Goal: Task Accomplishment & Management: Manage account settings

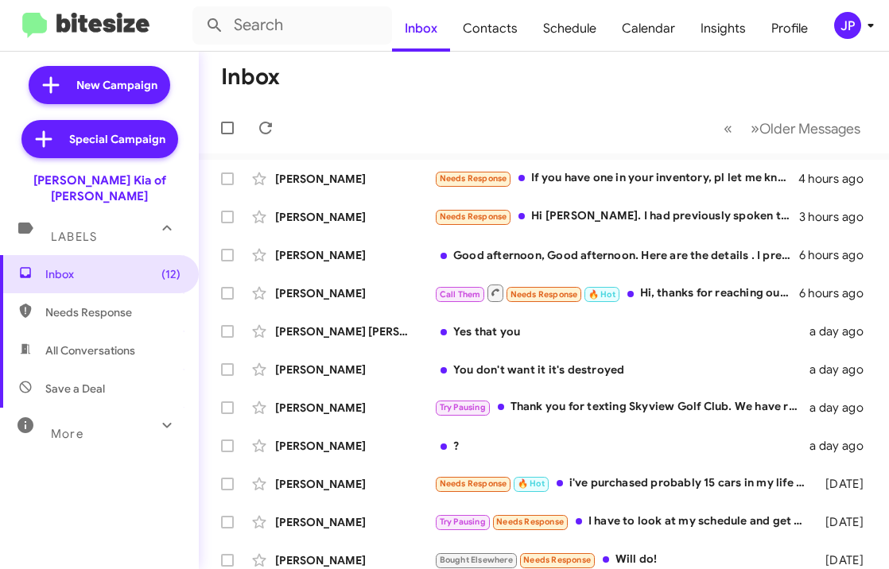
click at [847, 37] on div "JP" at bounding box center [847, 25] width 27 height 27
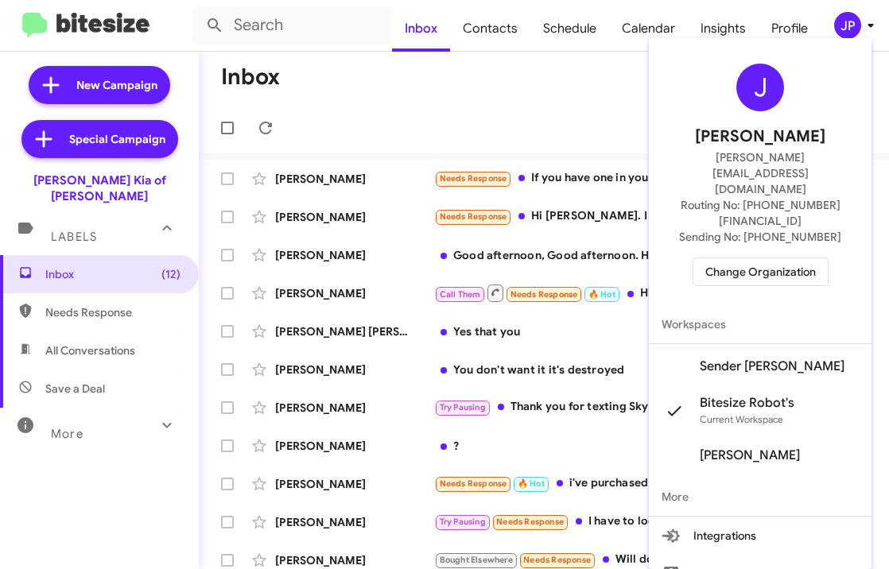
click at [762, 258] on span "Change Organization" at bounding box center [760, 271] width 111 height 27
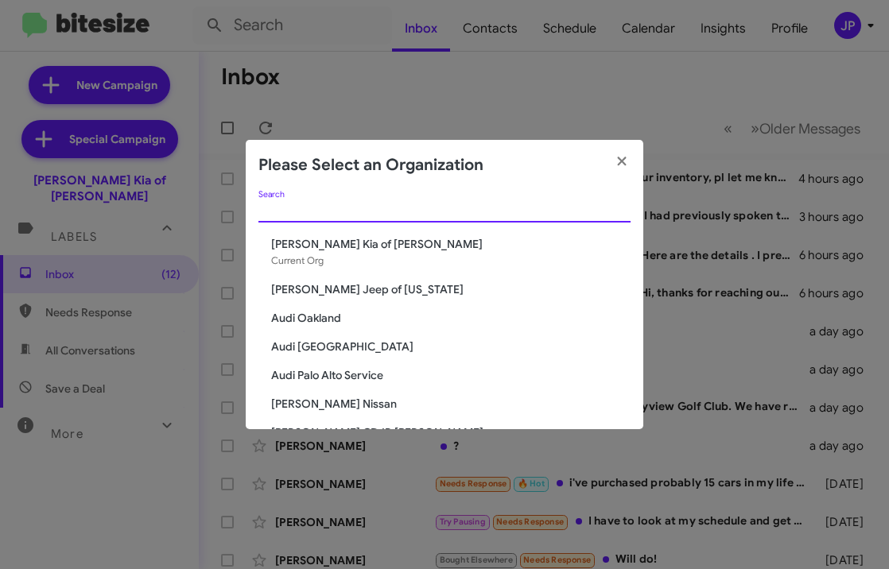
click at [553, 211] on input "Search" at bounding box center [444, 210] width 372 height 13
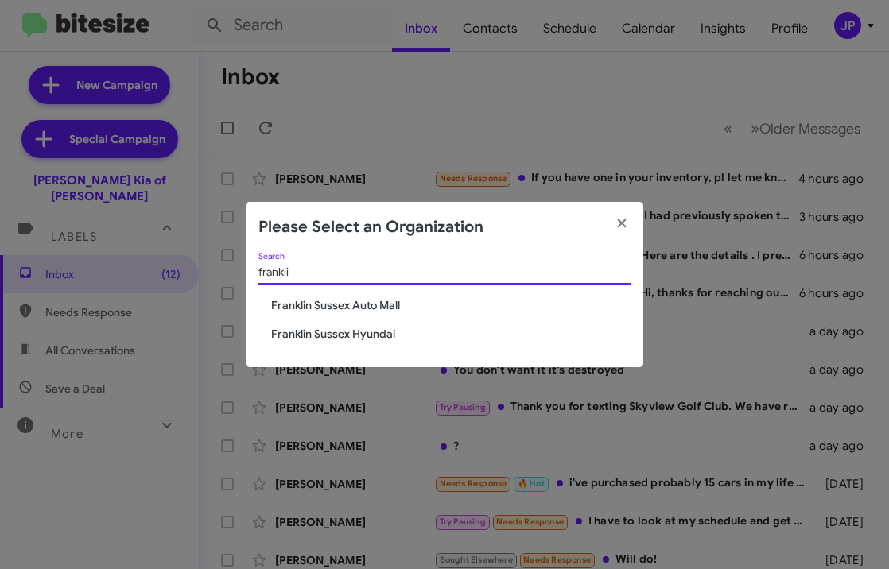
type input "frankli"
click at [387, 299] on span "Franklin Sussex Auto Mall" at bounding box center [450, 305] width 359 height 16
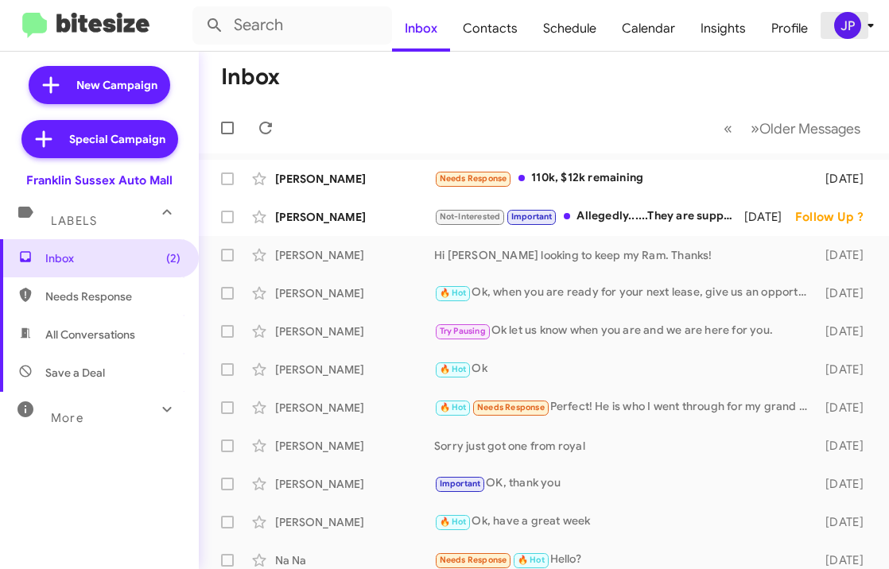
click at [861, 33] on icon at bounding box center [870, 25] width 19 height 19
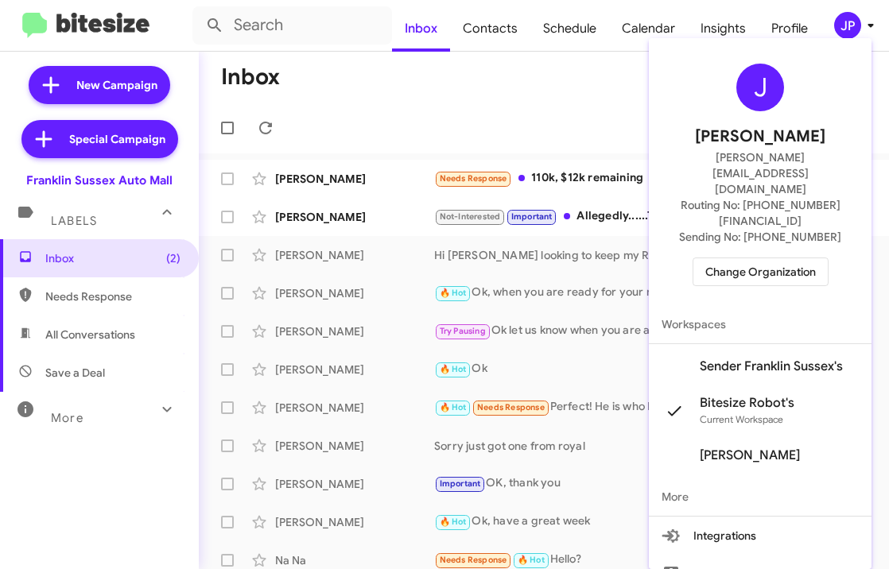
click at [771, 359] on span "Sender Franklin Sussex's" at bounding box center [771, 367] width 143 height 16
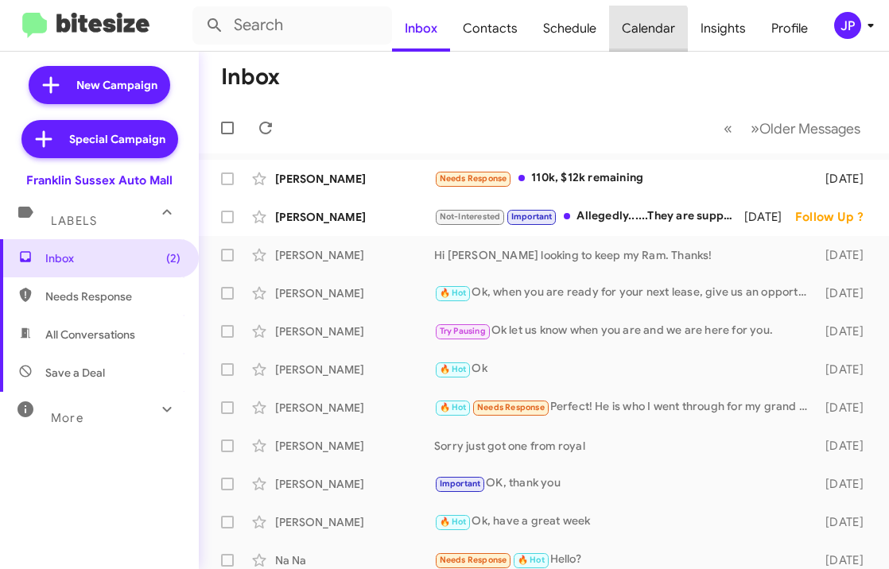
click at [642, 38] on span "Calendar" at bounding box center [648, 29] width 79 height 46
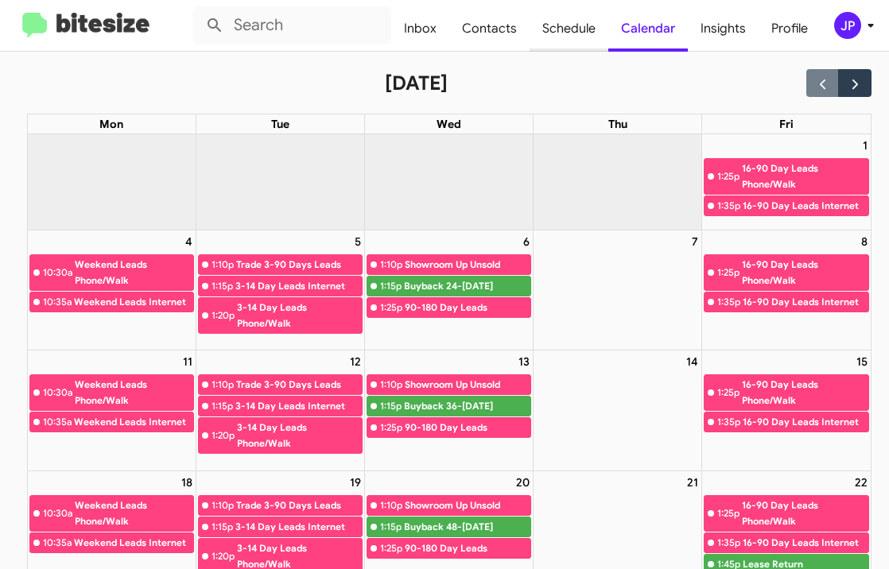
click at [584, 30] on span "Schedule" at bounding box center [568, 29] width 79 height 46
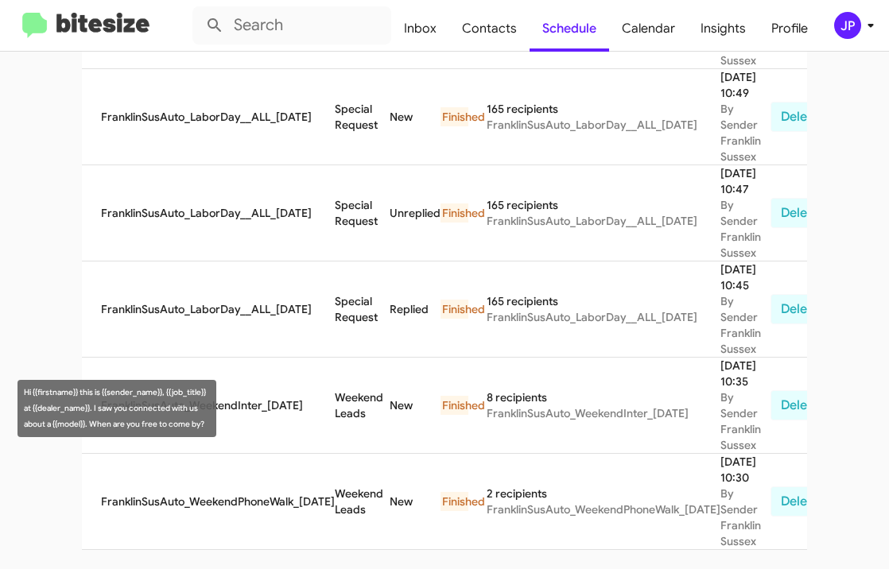
scroll to position [1988, 0]
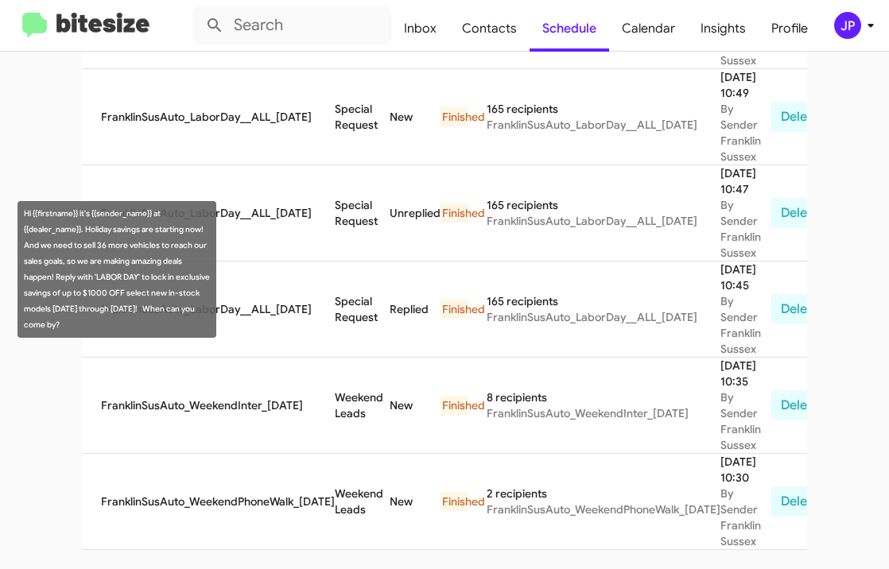
drag, startPoint x: 122, startPoint y: 325, endPoint x: 87, endPoint y: 235, distance: 97.4
click at [87, 235] on div "Hi {{firstname}} it's {{sender_name}} at {{dealer_name}}. Holiday savings are s…" at bounding box center [116, 269] width 199 height 137
copy div "Holiday savings are starting now! And we need to sell 36 more vehicles to reach…"
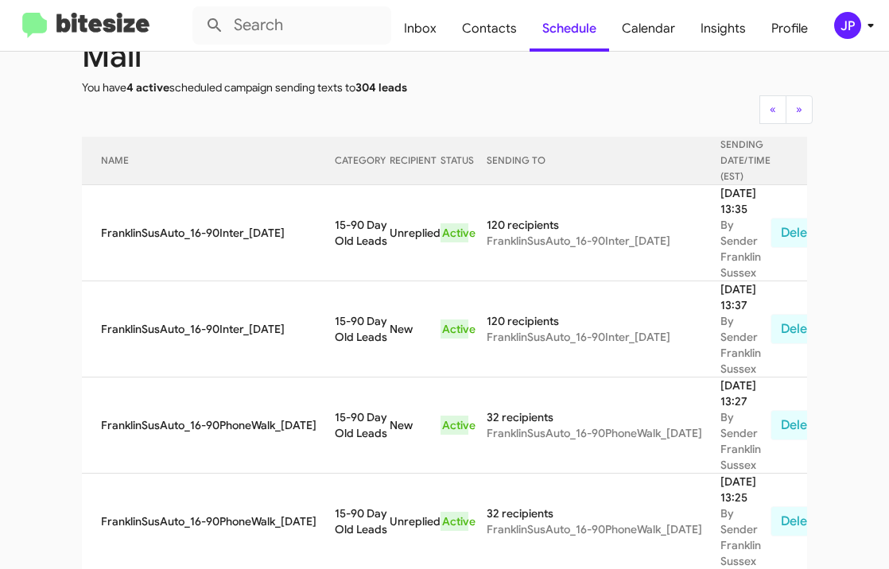
scroll to position [113, 0]
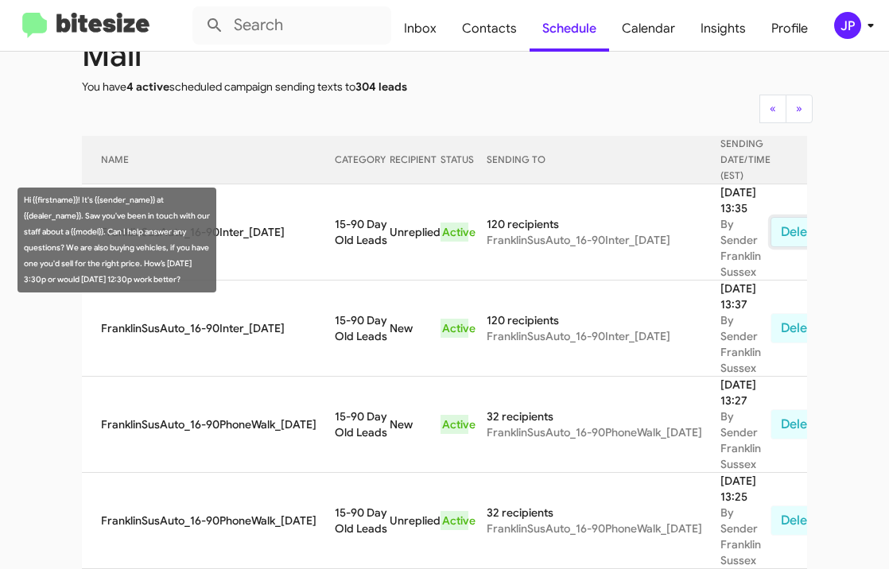
click at [770, 246] on button "Delete" at bounding box center [799, 232] width 59 height 30
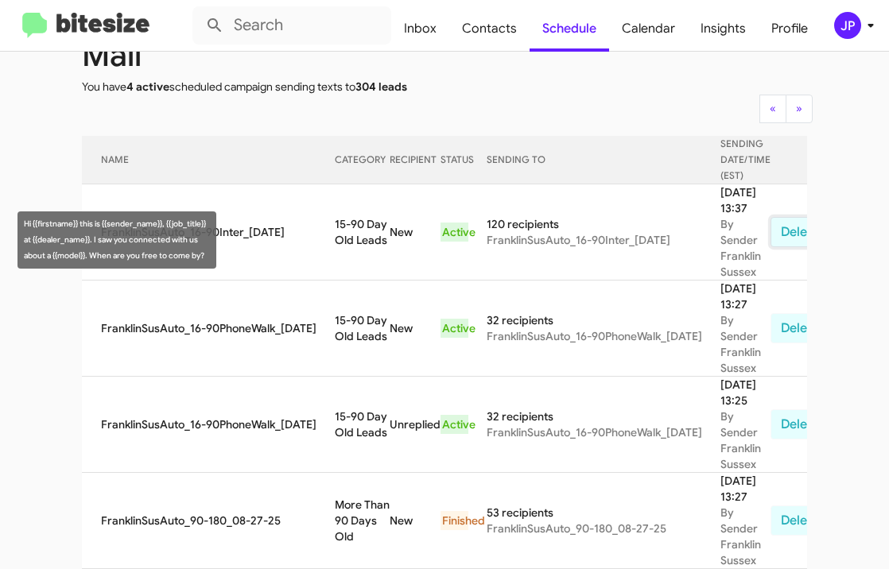
click at [770, 239] on button "Delete" at bounding box center [799, 232] width 59 height 30
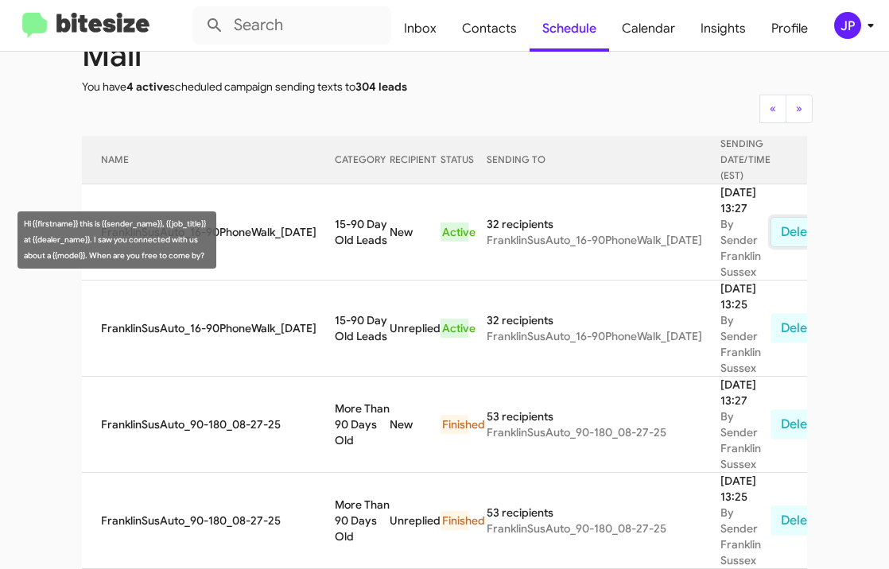
click at [770, 238] on button "Delete" at bounding box center [799, 232] width 59 height 30
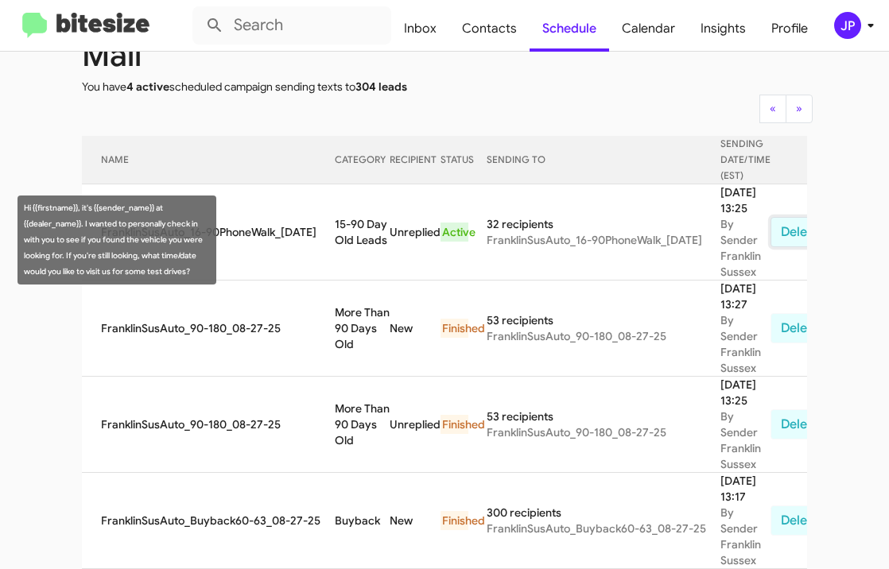
click at [774, 247] on button "Delete" at bounding box center [799, 232] width 59 height 30
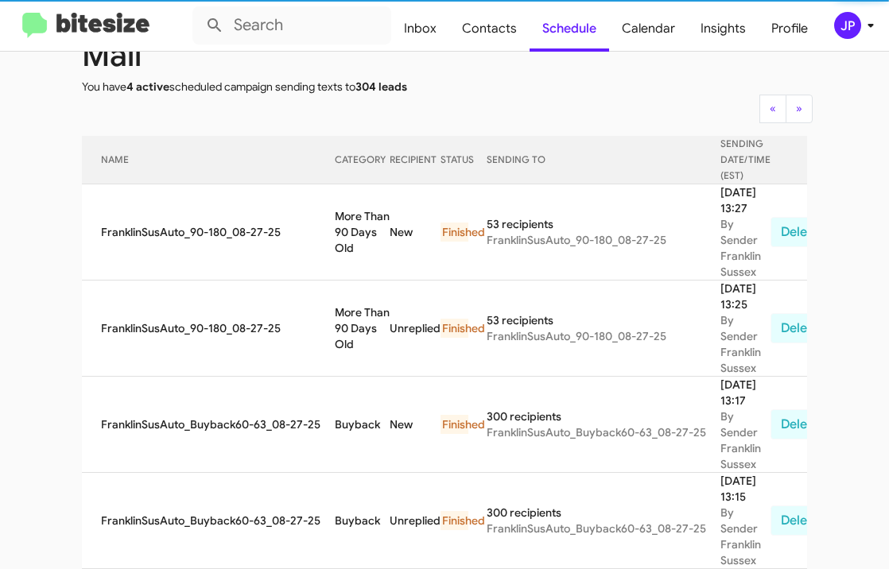
click at [140, 17] on img at bounding box center [85, 26] width 127 height 26
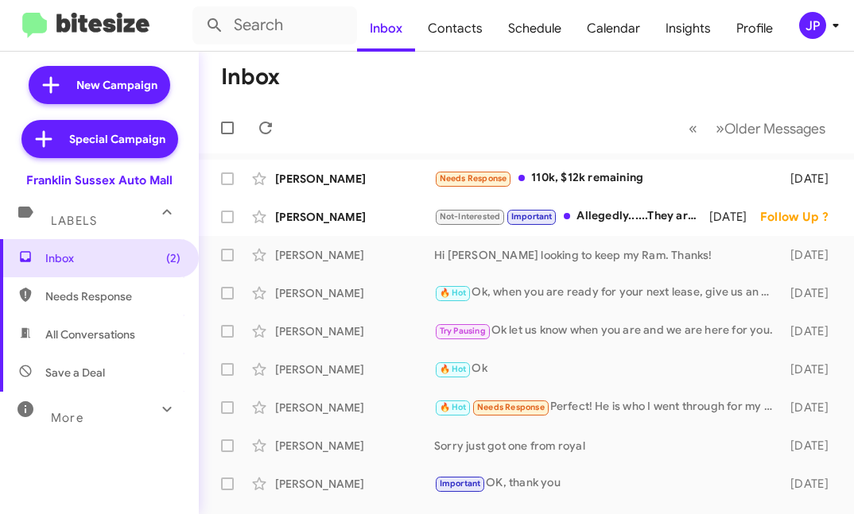
click at [816, 32] on div "JP" at bounding box center [812, 25] width 27 height 27
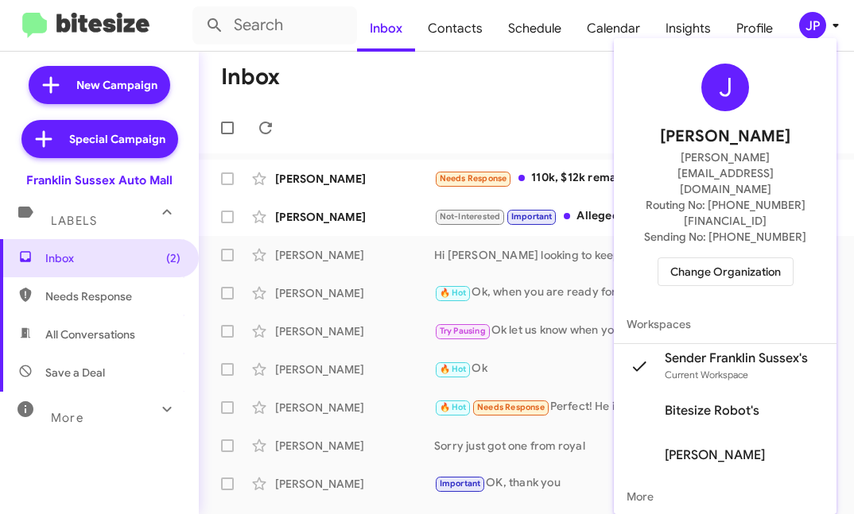
click at [592, 88] on div at bounding box center [427, 257] width 854 height 514
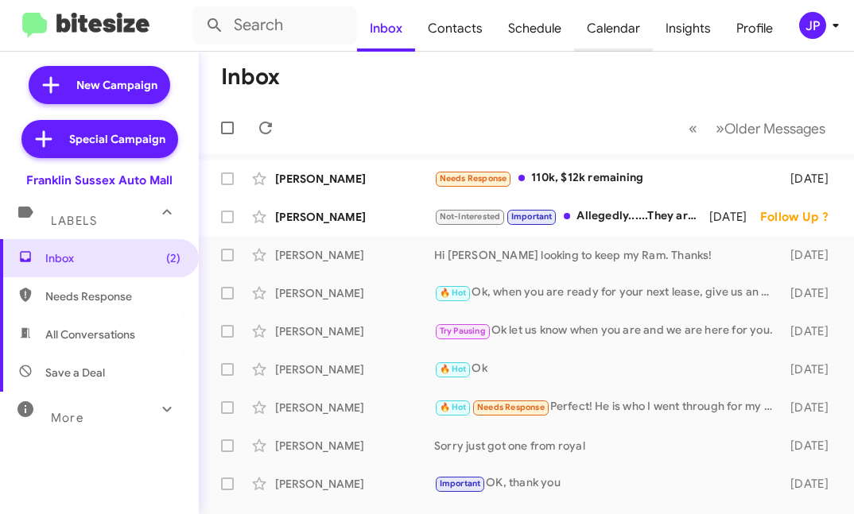
click at [611, 51] on span "Calendar" at bounding box center [613, 29] width 79 height 46
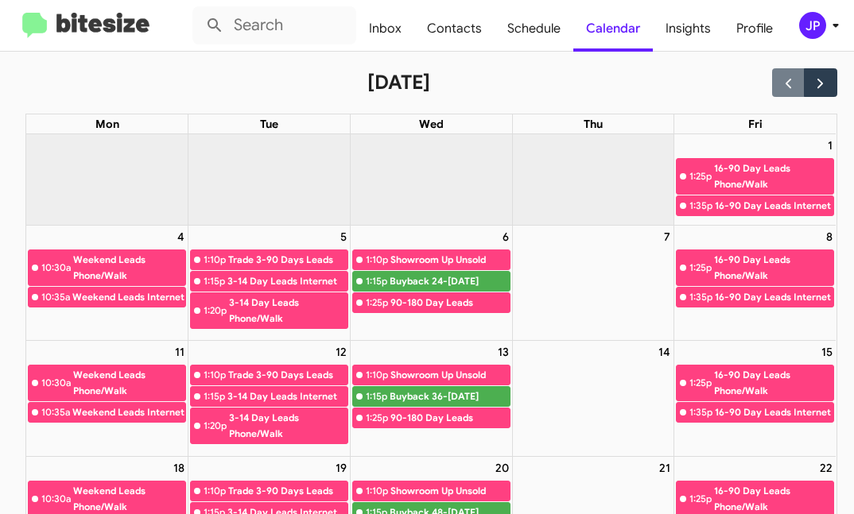
click at [118, 18] on img at bounding box center [85, 26] width 127 height 26
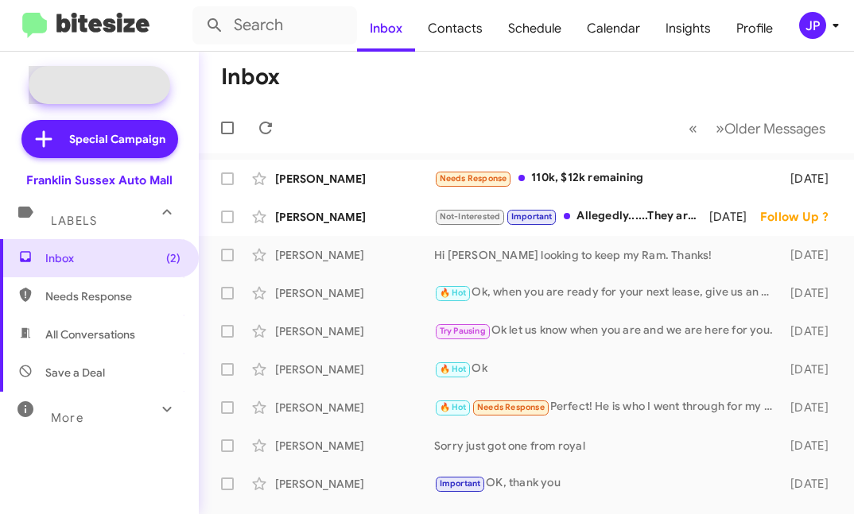
click at [152, 90] on span "New Campaign" at bounding box center [116, 85] width 81 height 16
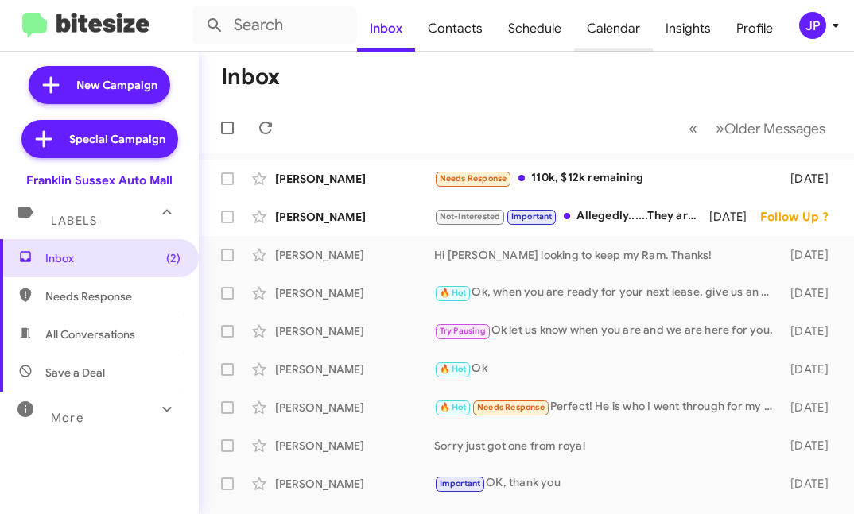
click at [624, 24] on span "Calendar" at bounding box center [613, 29] width 79 height 46
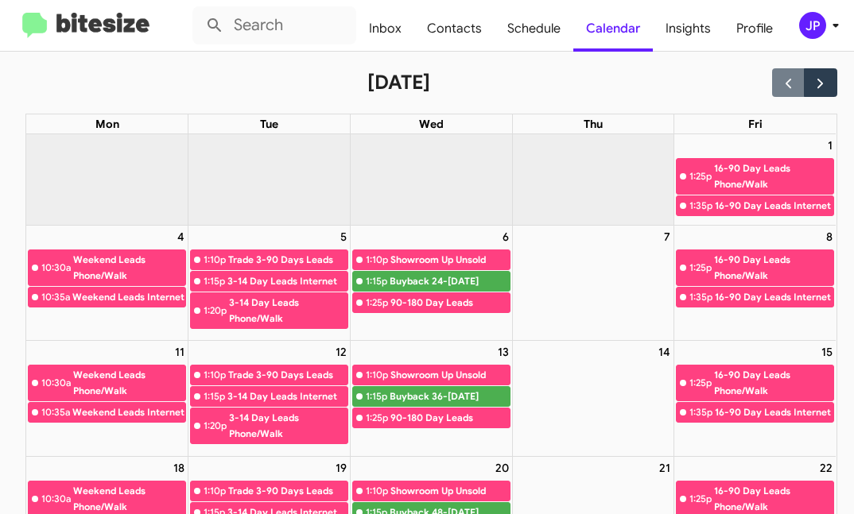
click at [56, 29] on img at bounding box center [85, 26] width 127 height 26
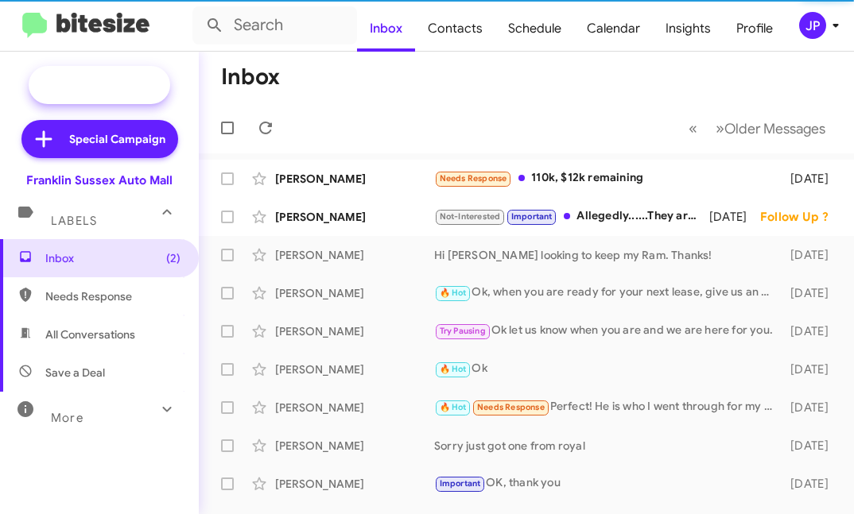
click at [76, 89] on span "New Campaign" at bounding box center [116, 85] width 81 height 16
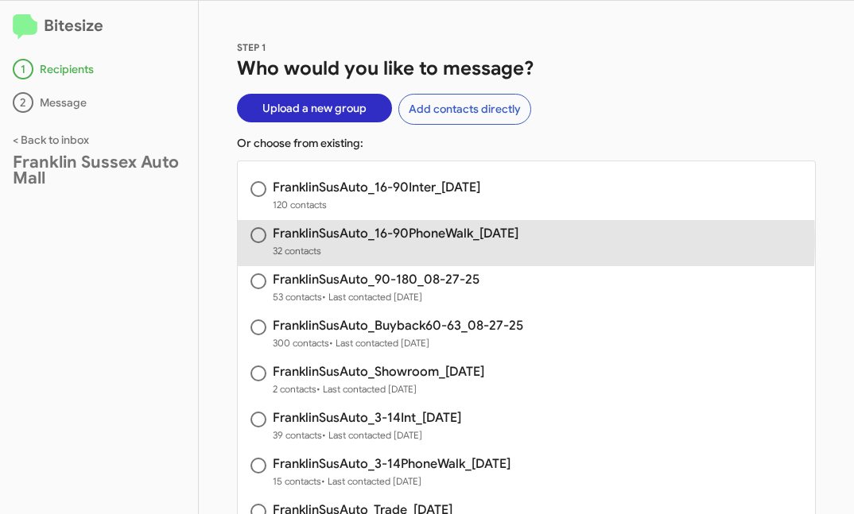
click at [370, 240] on h3 "FranklinSusAuto_16-90PhoneWalk_[DATE]" at bounding box center [396, 233] width 246 height 13
radio input "true"
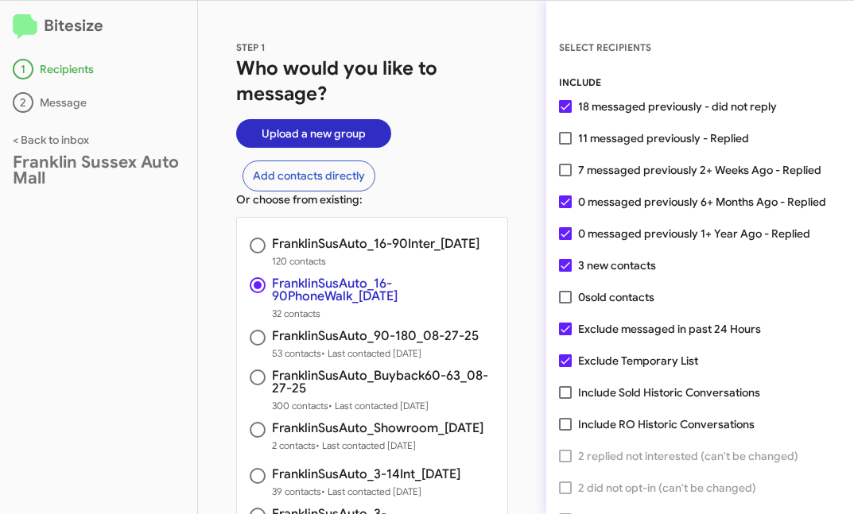
click at [41, 28] on h2 "Bitesize" at bounding box center [99, 27] width 172 height 26
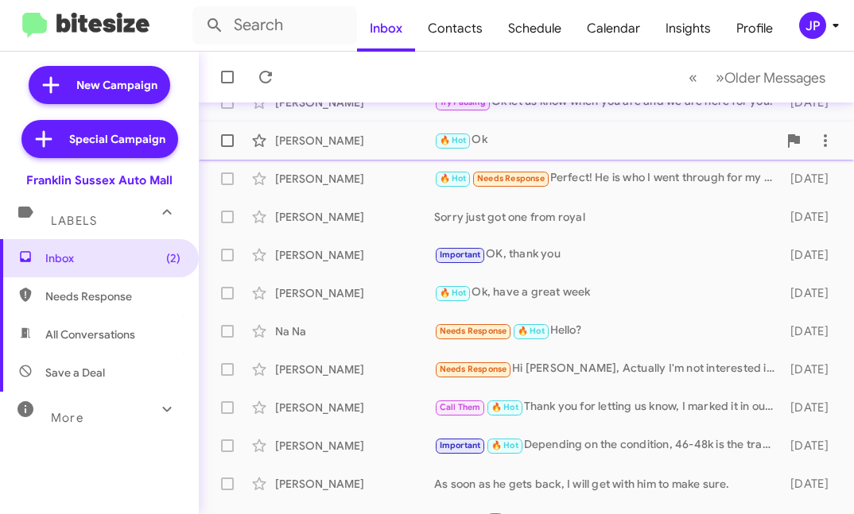
scroll to position [232, 0]
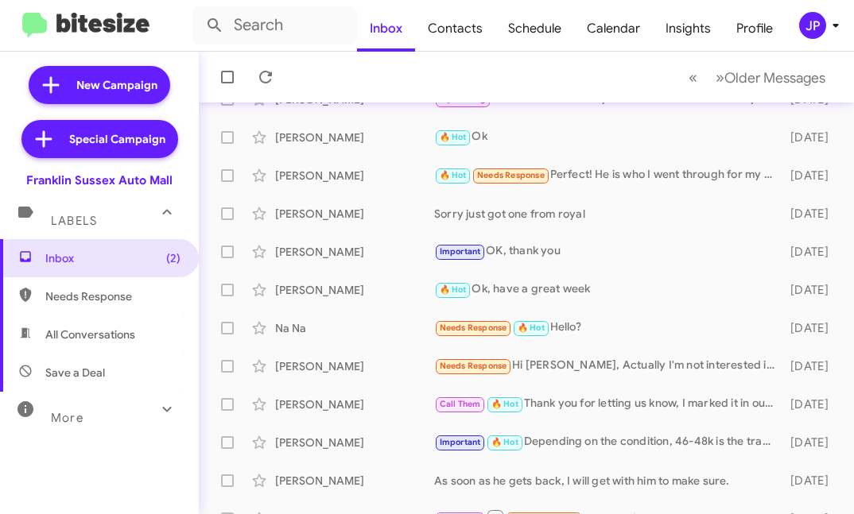
click at [164, 301] on span "Needs Response" at bounding box center [112, 297] width 135 height 16
type input "in:needs-response"
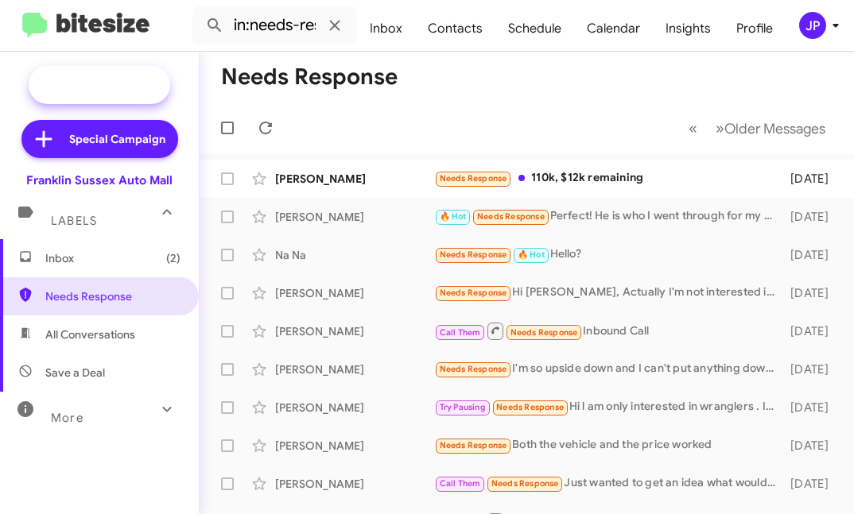
click at [147, 88] on span "New Campaign" at bounding box center [116, 85] width 81 height 16
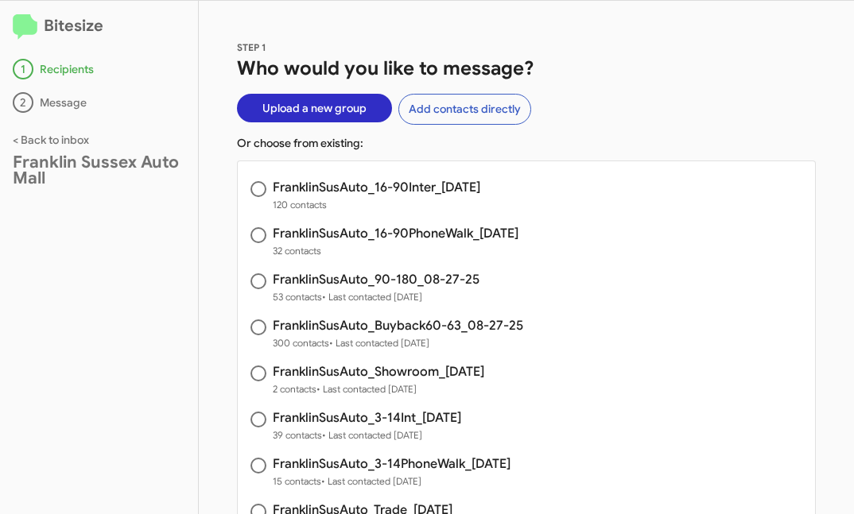
click at [467, 235] on h3 "FranklinSusAuto_16-90PhoneWalk_[DATE]" at bounding box center [396, 233] width 246 height 13
radio input "true"
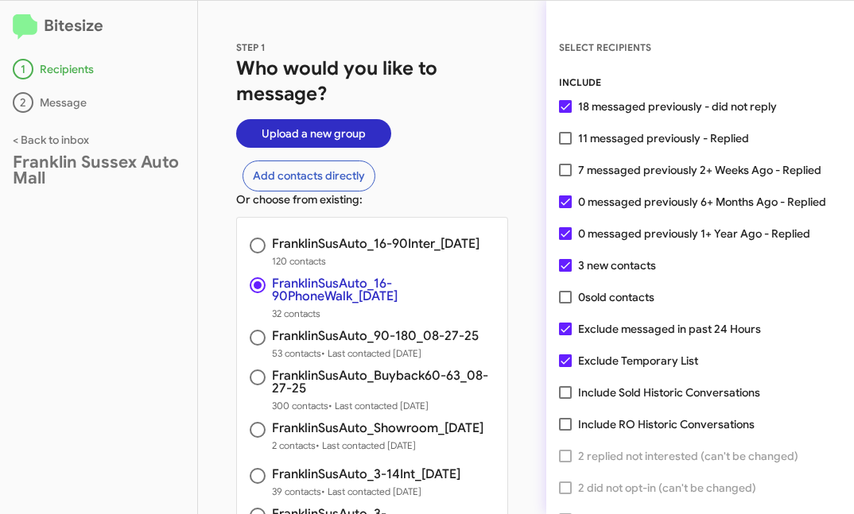
click at [672, 174] on span "7 messaged previously 2+ Weeks Ago - Replied" at bounding box center [699, 170] width 243 height 19
click at [565, 176] on input "7 messaged previously 2+ Weeks Ago - Replied" at bounding box center [564, 176] width 1 height 1
checkbox input "true"
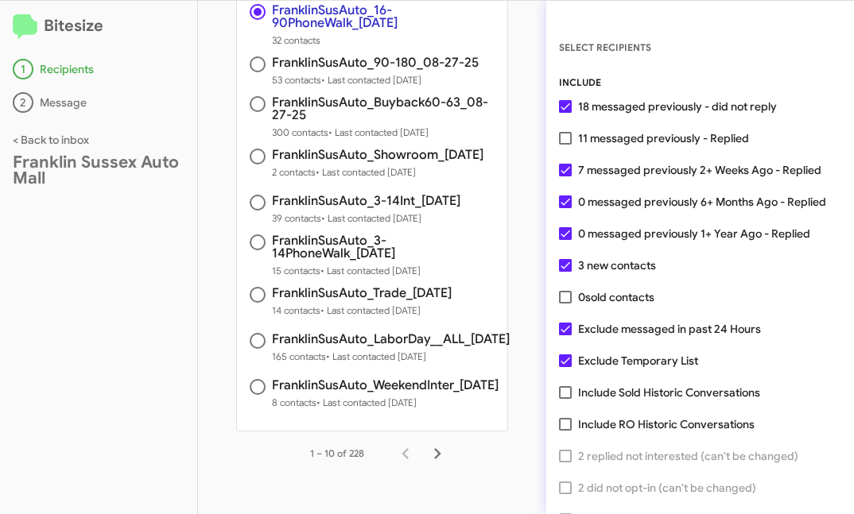
scroll to position [87, 0]
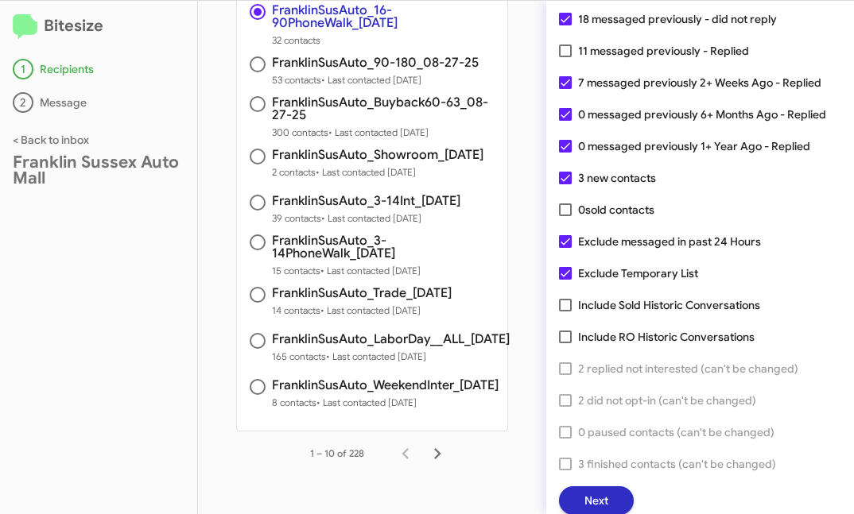
click at [595, 497] on span "Next" at bounding box center [596, 501] width 24 height 29
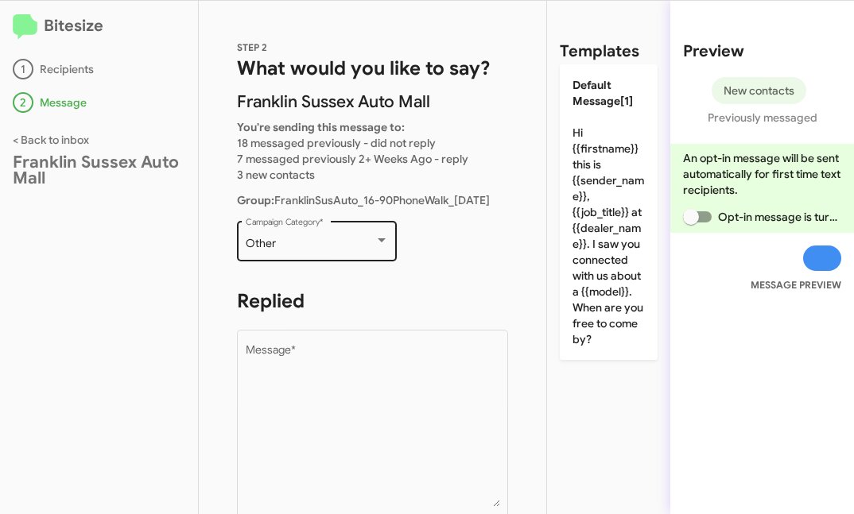
click at [377, 247] on div "Other" at bounding box center [317, 244] width 143 height 13
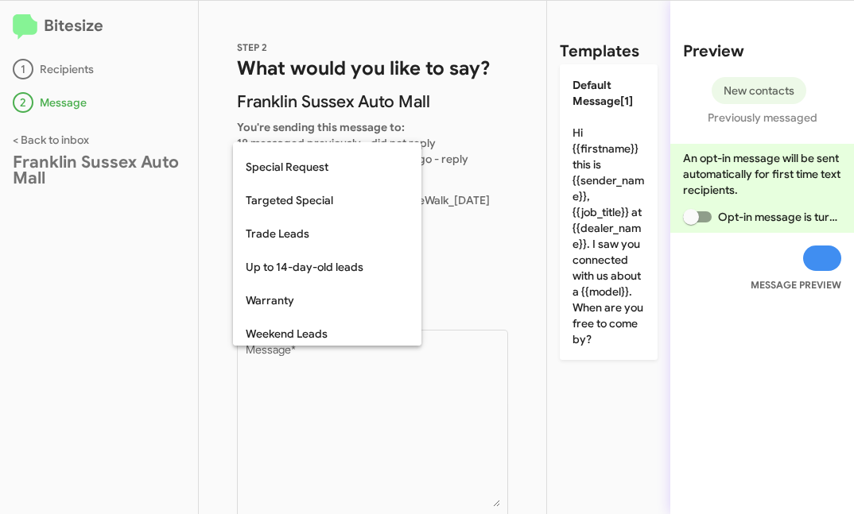
scroll to position [665, 0]
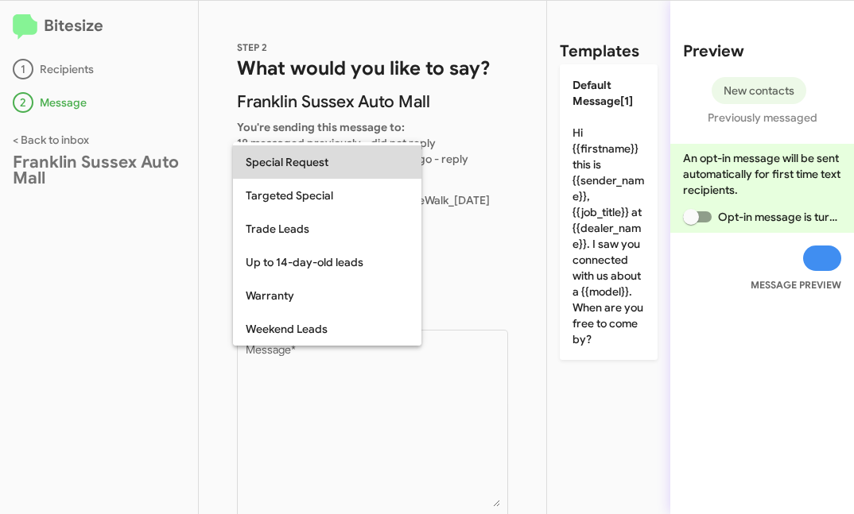
click at [348, 160] on span "Special Request" at bounding box center [327, 161] width 163 height 33
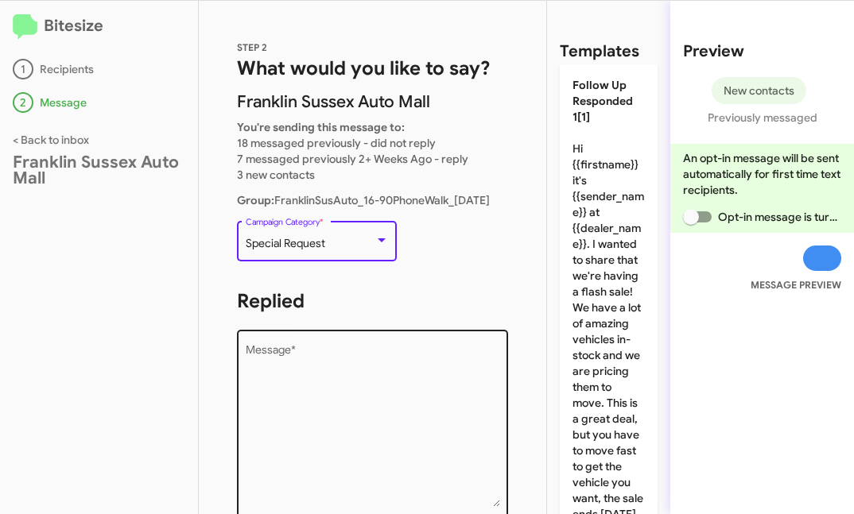
click at [312, 432] on textarea "Message *" at bounding box center [373, 426] width 254 height 162
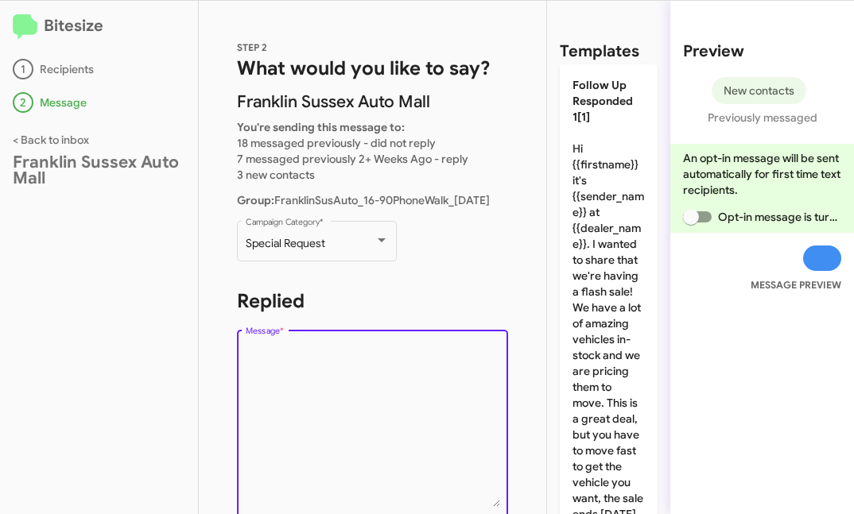
paste textarea "Hi {{firstname}} it's {{sender_name}}, {{job_title}} at {{dealer_name}}. Thanks…"
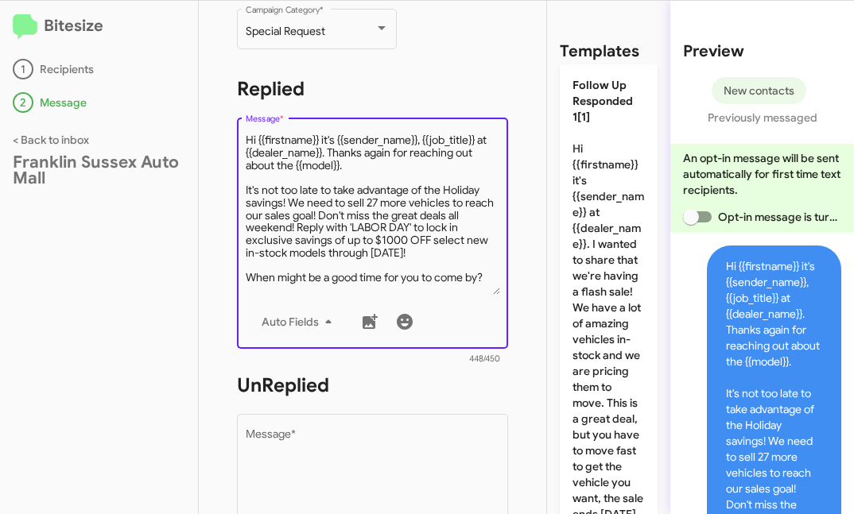
scroll to position [266, 0]
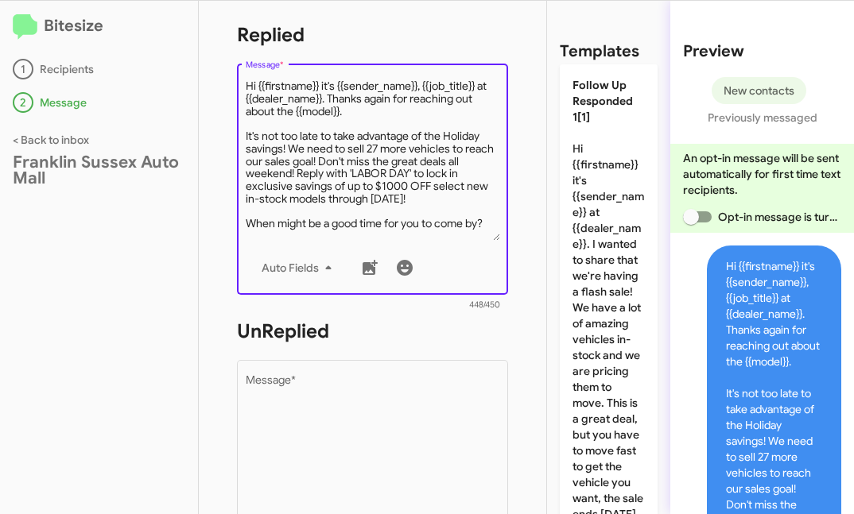
type textarea "Hi {{firstname}} it's {{sender_name}}, {{job_title}} at {{dealer_name}}. Thanks…"
click at [309, 429] on textarea "Message *" at bounding box center [373, 456] width 254 height 162
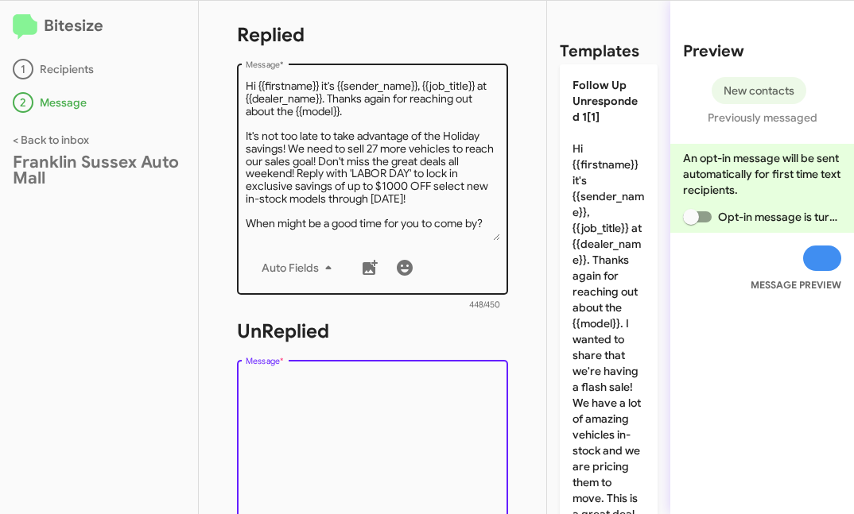
paste textarea "Hi {{firstname}} it's {{sender_name}}, {{job_title}} at {{dealer_name}}. Thanks…"
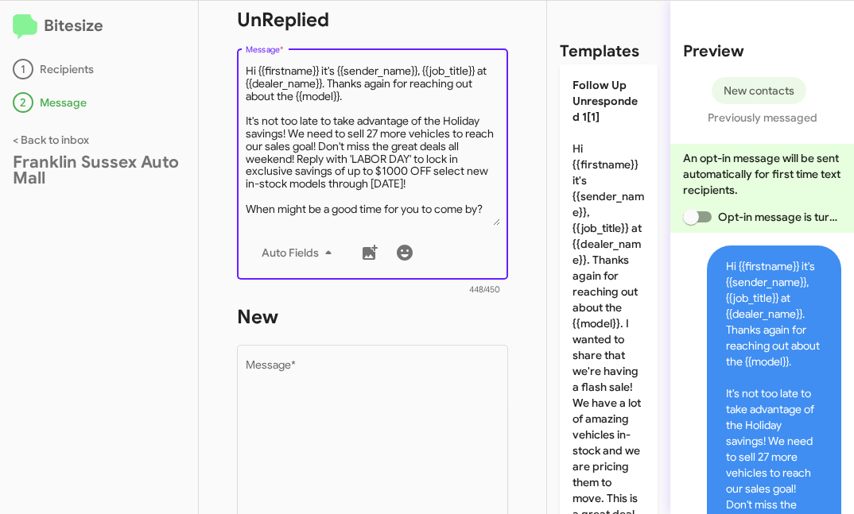
scroll to position [584, 0]
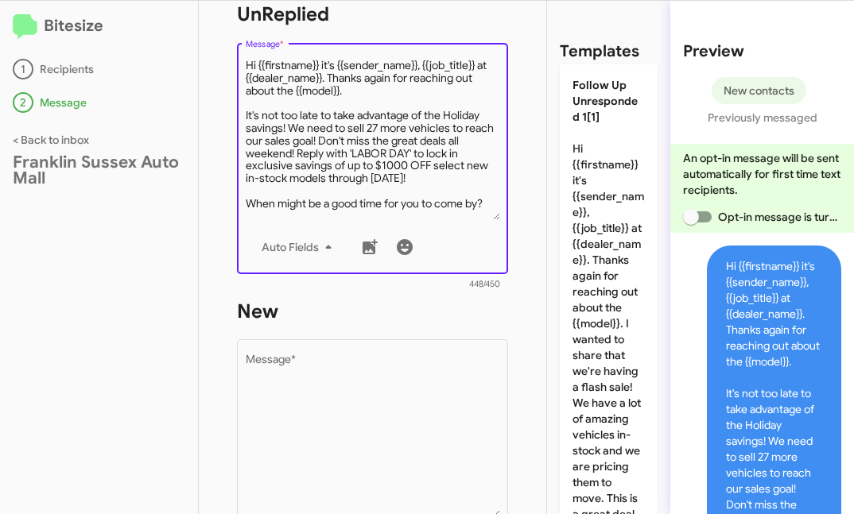
type textarea "Hi {{firstname}} it's {{sender_name}}, {{job_title}} at {{dealer_name}}. Thanks…"
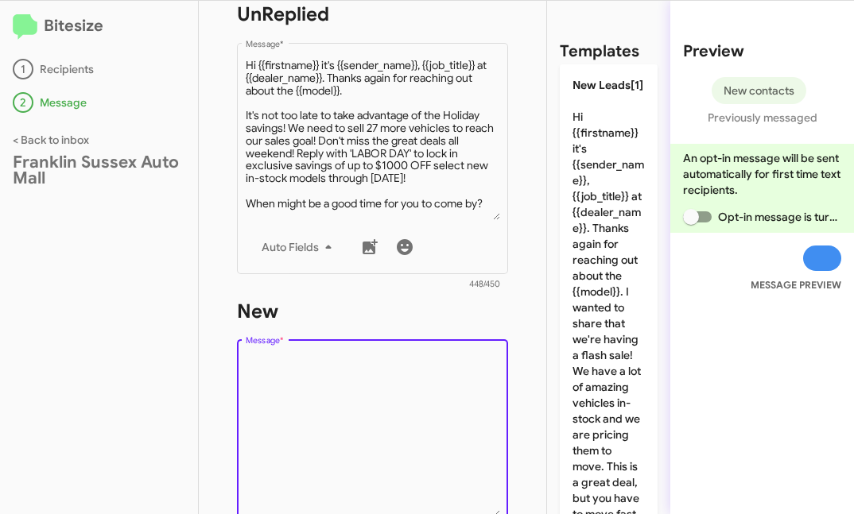
click at [309, 429] on textarea "Message *" at bounding box center [373, 436] width 254 height 162
paste textarea "Hi {{firstname}} it's {{sender_name}}, {{job_title}} at {{dealer_name}}. Thanks…"
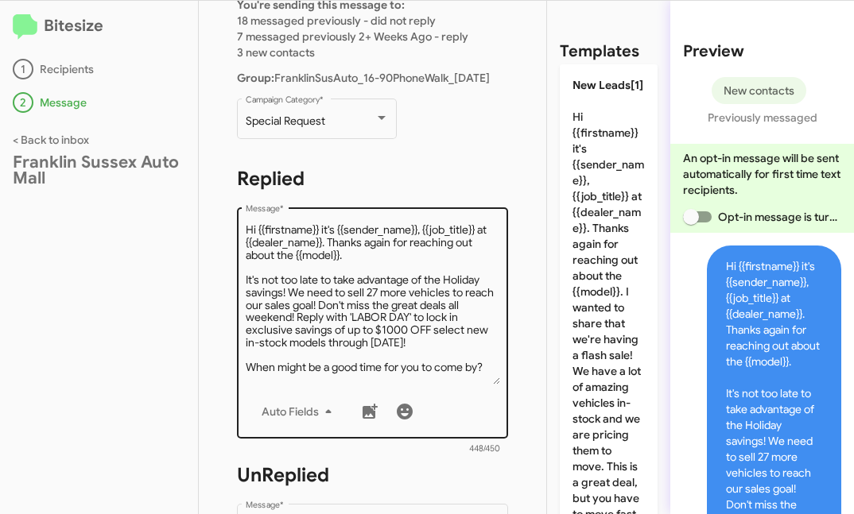
scroll to position [110, 0]
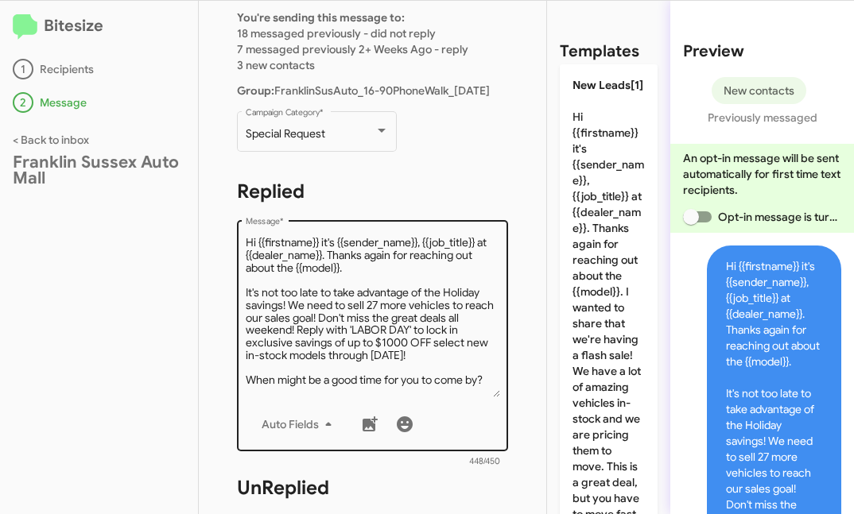
type textarea "Hi {{firstname}} it's {{sender_name}}, {{job_title}} at {{dealer_name}}. Thanks…"
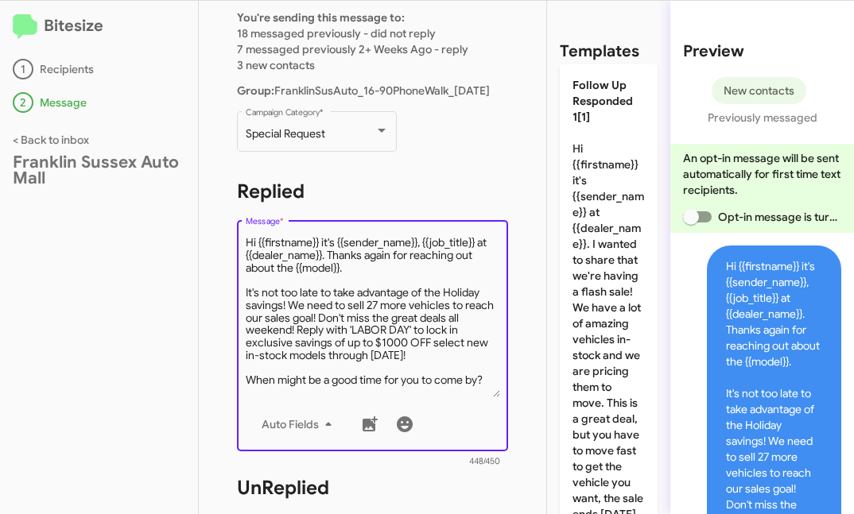
drag, startPoint x: 401, startPoint y: 271, endPoint x: 332, endPoint y: 258, distance: 70.5
click at [332, 258] on textarea "Message *" at bounding box center [373, 316] width 254 height 162
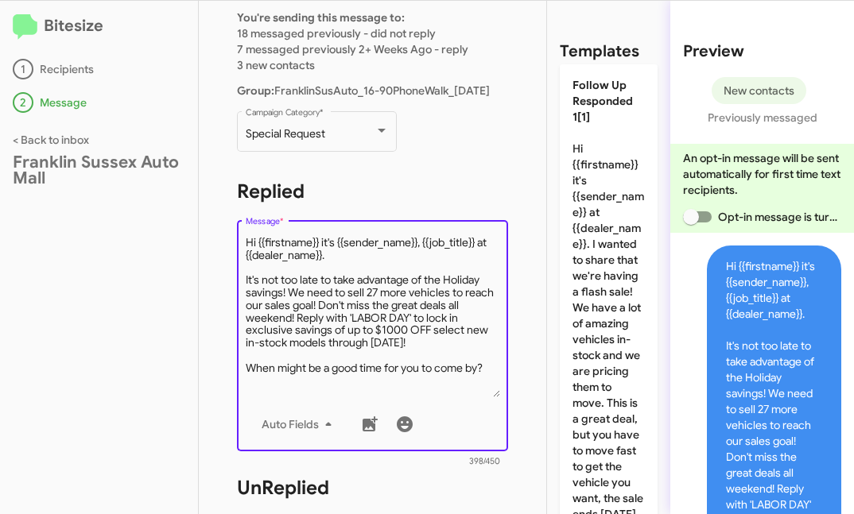
click at [479, 243] on textarea "Message *" at bounding box center [373, 316] width 254 height 162
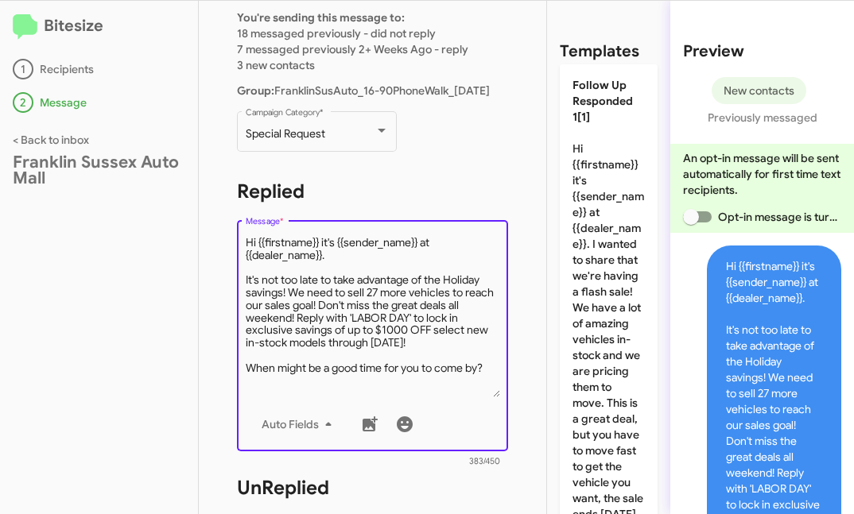
click at [421, 305] on textarea "Message *" at bounding box center [373, 316] width 254 height 162
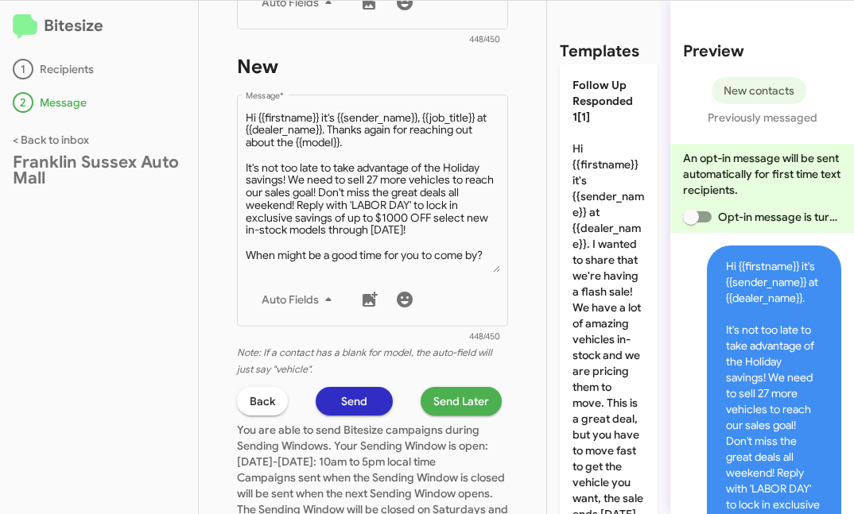
scroll to position [975, 0]
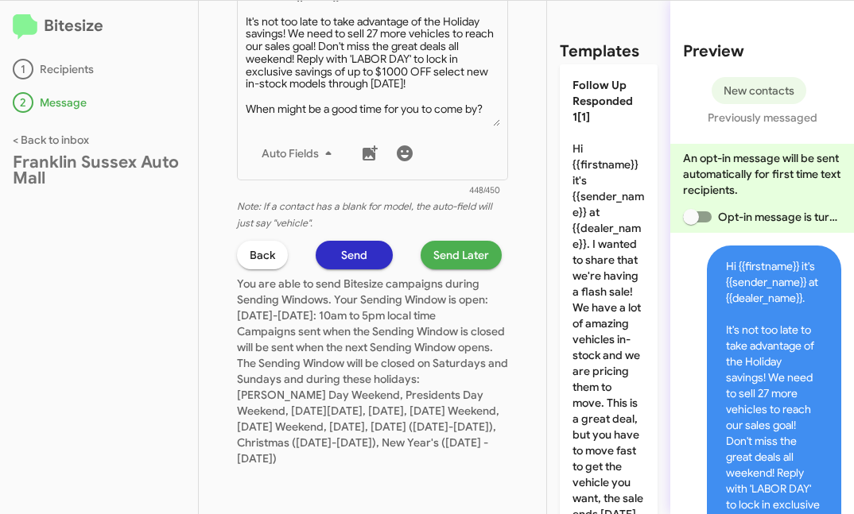
type textarea "Hi {{firstname}} it's {{sender_name}} at {{dealer_name}}. It's not too late to …"
click at [455, 259] on span "Send Later" at bounding box center [461, 255] width 56 height 29
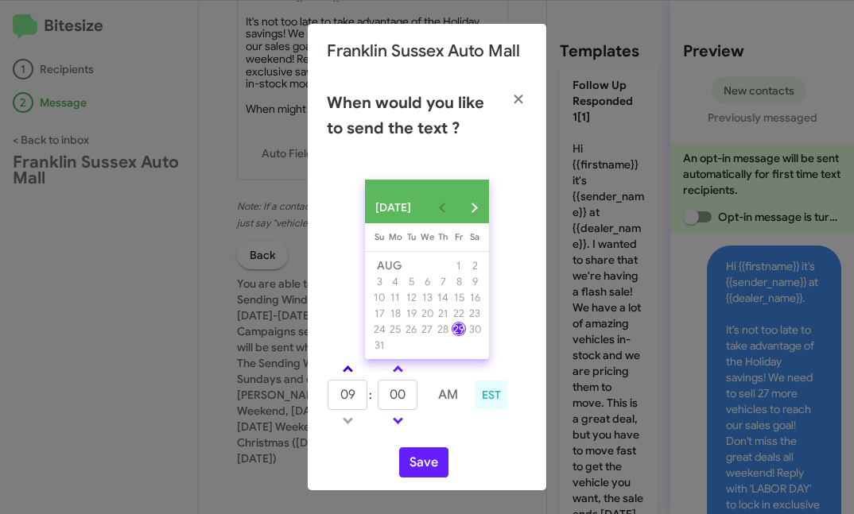
click at [351, 376] on span at bounding box center [348, 371] width 10 height 10
type input "01"
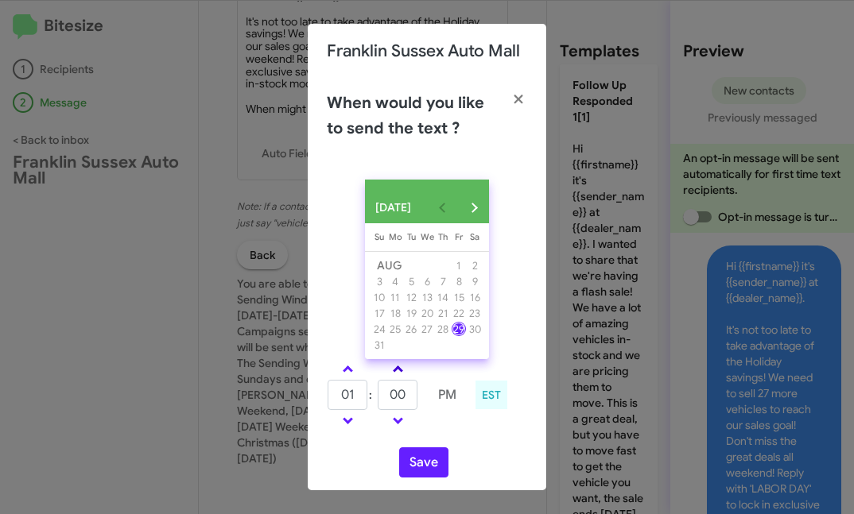
click at [395, 376] on span at bounding box center [398, 371] width 10 height 10
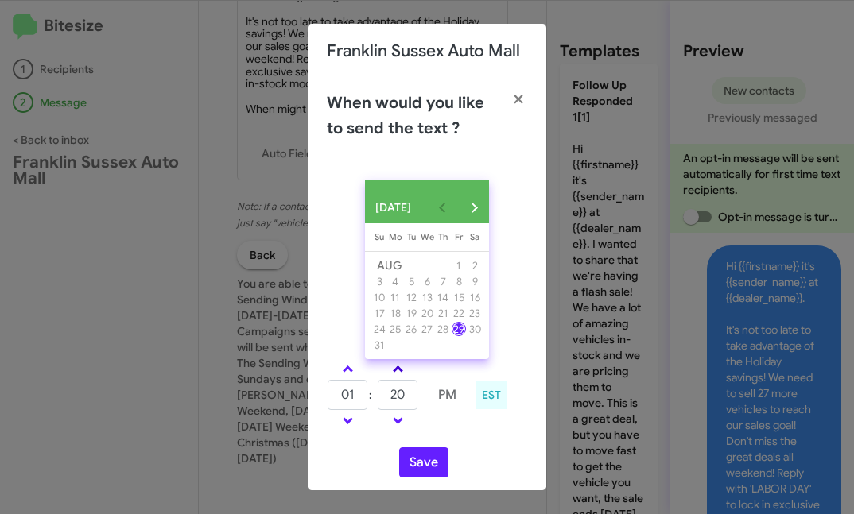
type input "25"
click at [432, 478] on button "Save" at bounding box center [423, 463] width 49 height 30
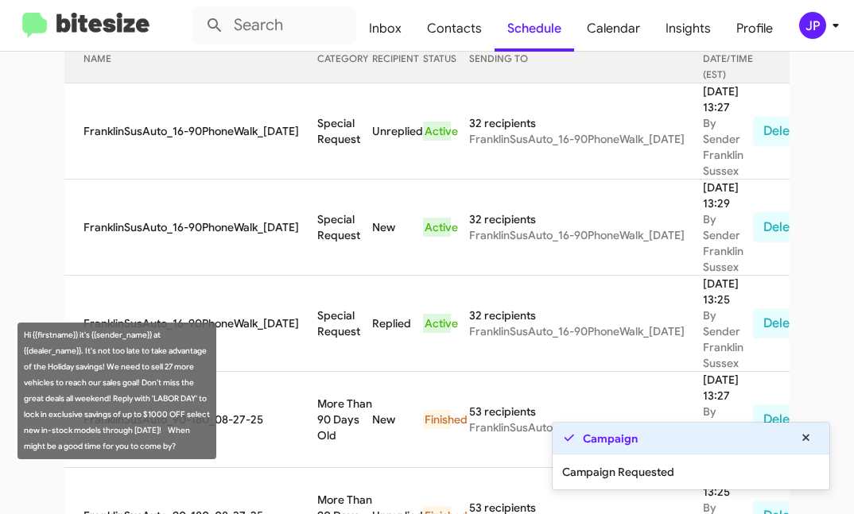
scroll to position [215, 0]
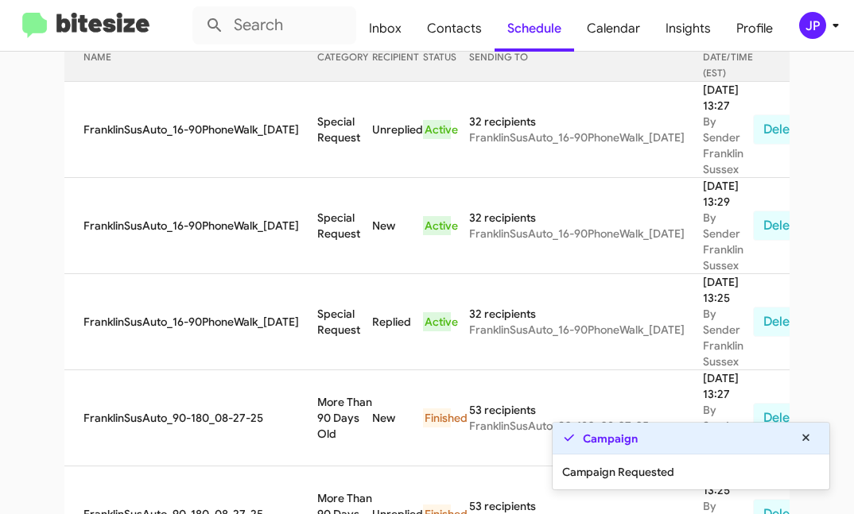
click at [80, 14] on img at bounding box center [85, 26] width 127 height 26
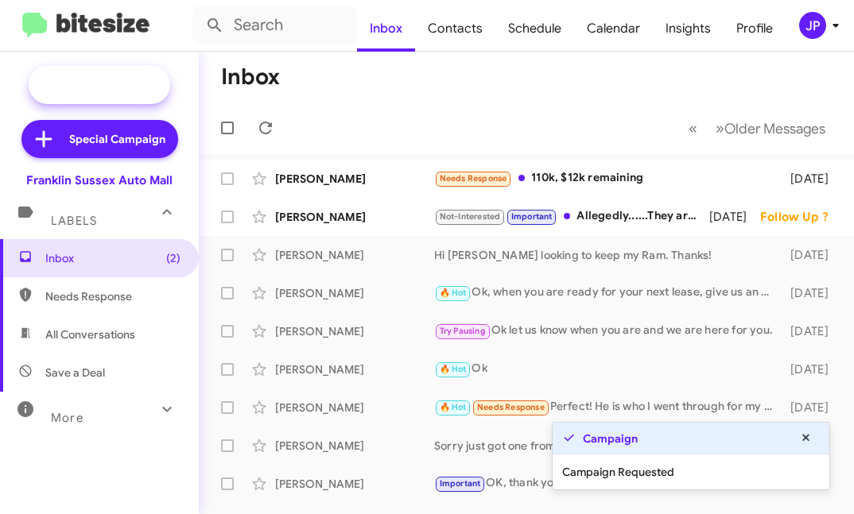
click at [83, 82] on span "New Campaign" at bounding box center [116, 85] width 81 height 16
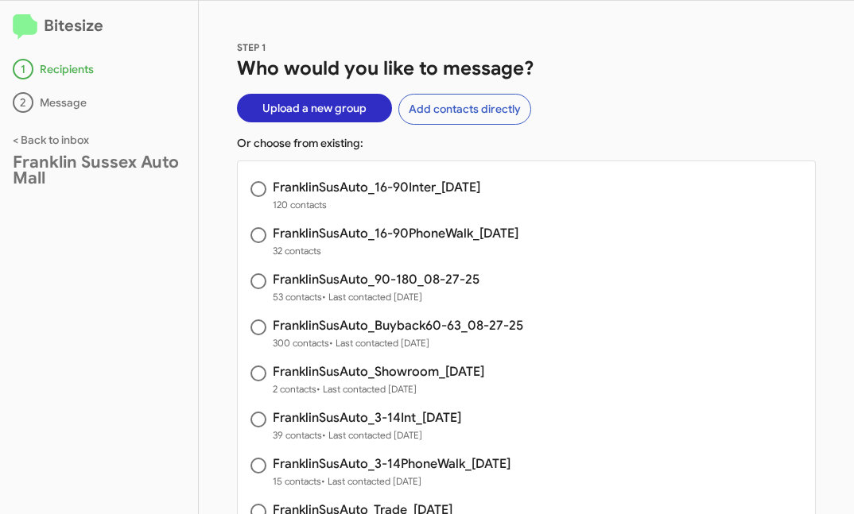
click at [287, 197] on span "120 contacts" at bounding box center [376, 205] width 207 height 16
radio input "true"
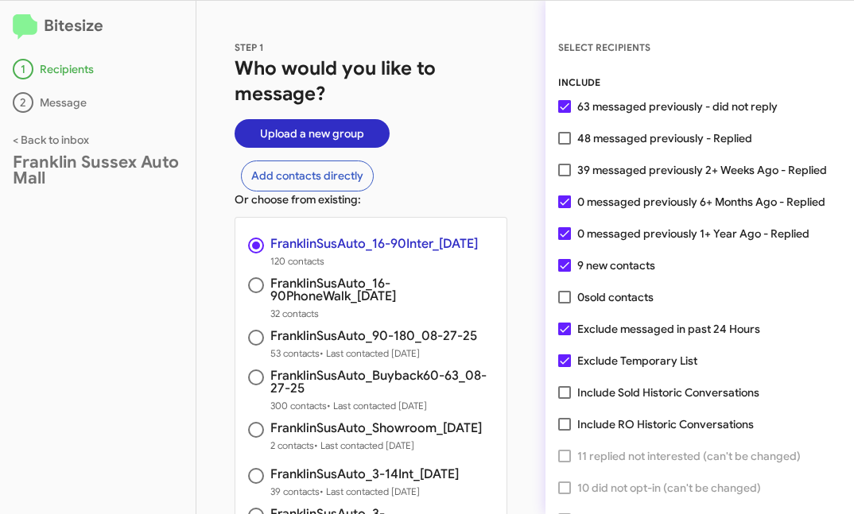
click at [670, 176] on span "39 messaged previously 2+ Weeks Ago - Replied" at bounding box center [702, 170] width 250 height 19
click at [564, 176] on input "39 messaged previously 2+ Weeks Ago - Replied" at bounding box center [564, 176] width 1 height 1
checkbox input "true"
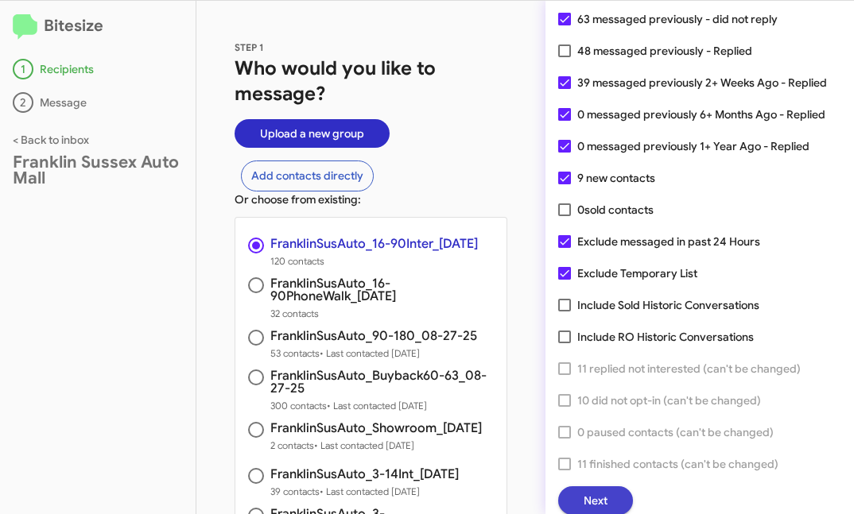
click at [580, 495] on button "Next" at bounding box center [595, 501] width 75 height 29
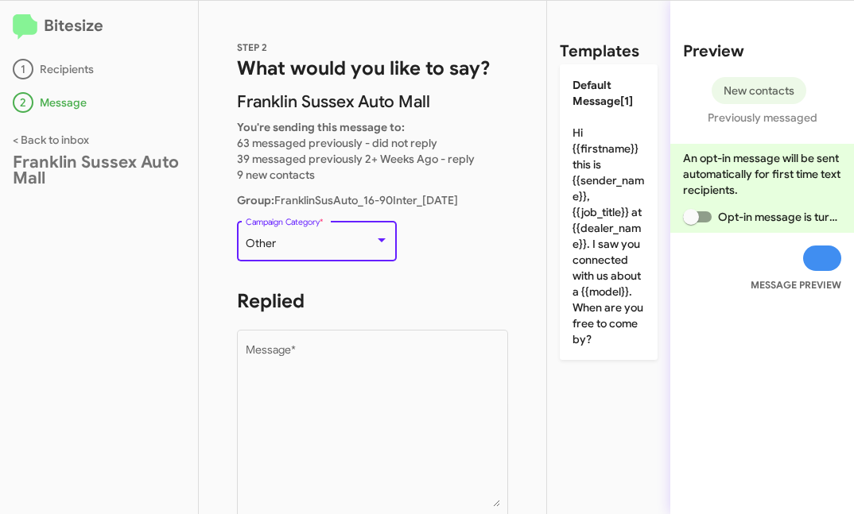
click at [379, 247] on div "Other" at bounding box center [317, 244] width 143 height 13
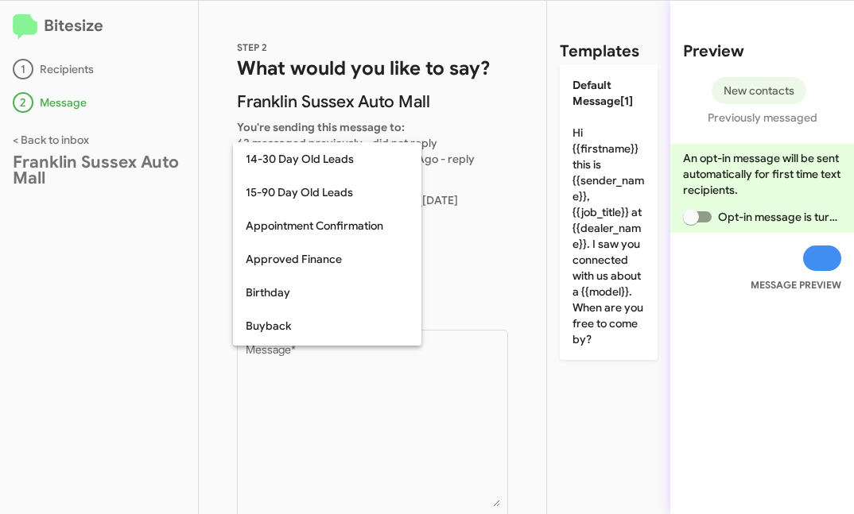
scroll to position [665, 0]
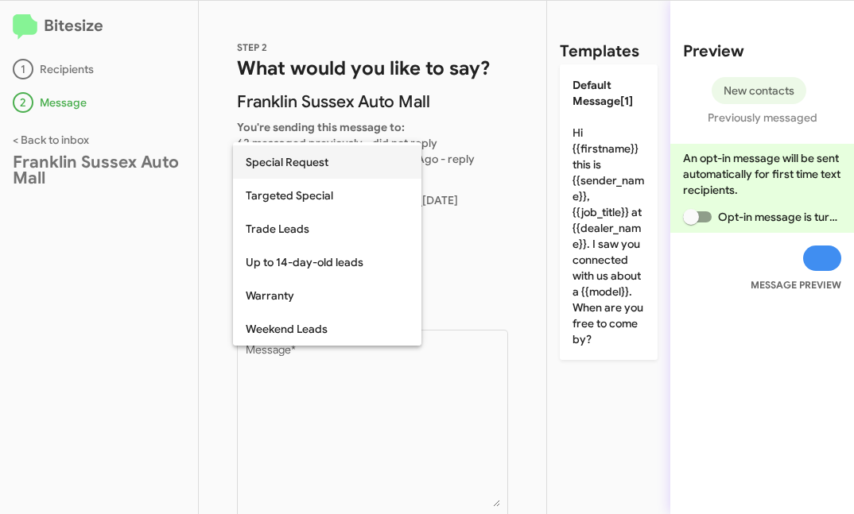
click at [355, 169] on span "Special Request" at bounding box center [327, 161] width 163 height 33
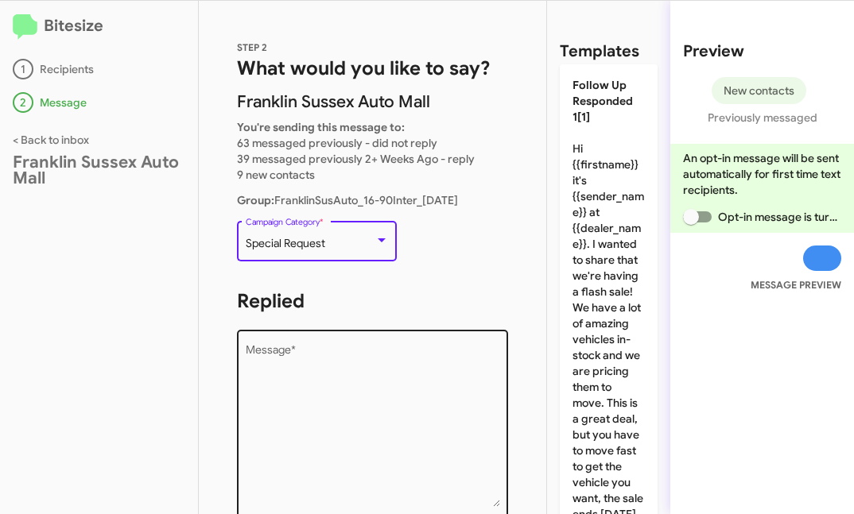
click at [313, 376] on textarea "Message *" at bounding box center [373, 426] width 254 height 162
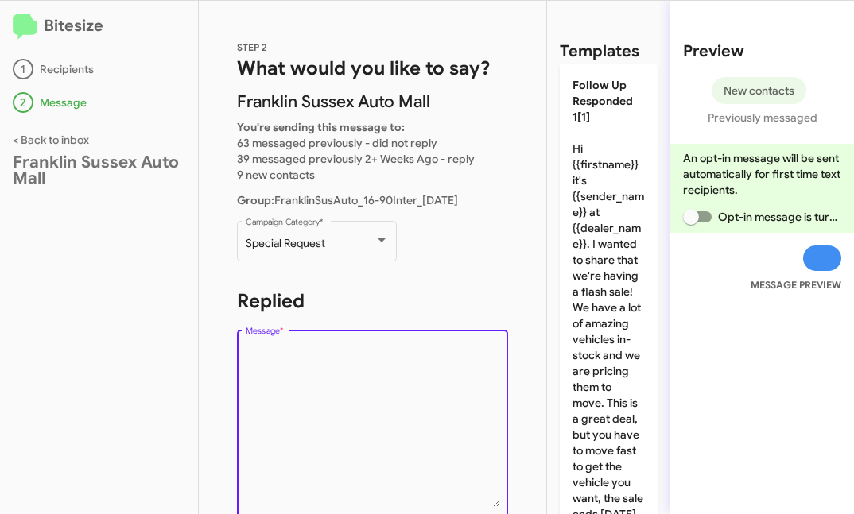
paste textarea "Hi {{firstname}} it's {{sender_name}}, {{job_title}} at {{dealer_name}}. Thanks…"
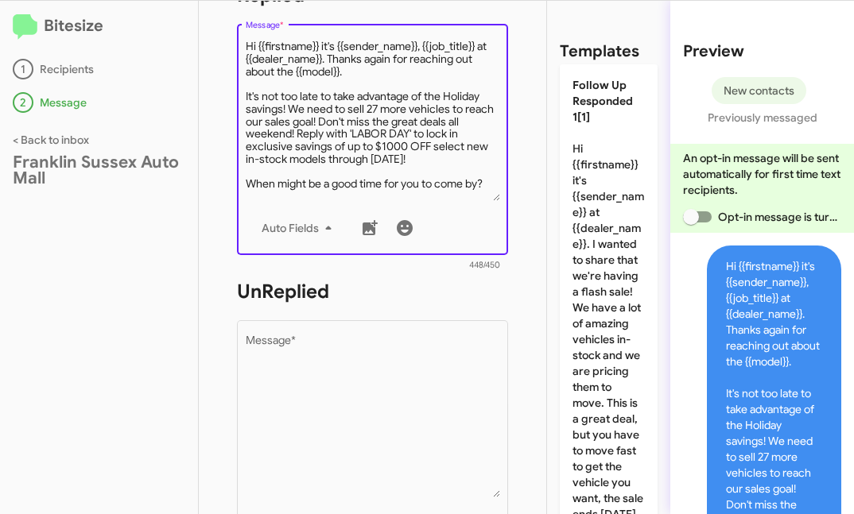
scroll to position [316, 0]
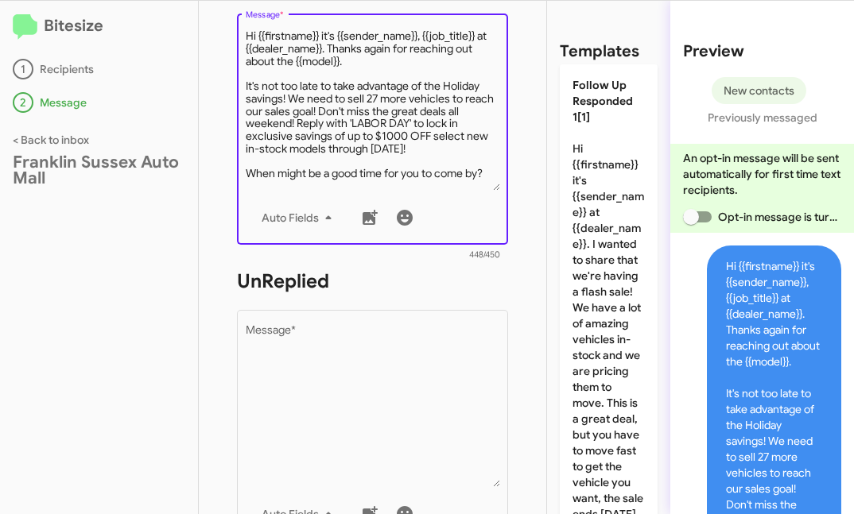
type textarea "Hi {{firstname}} it's {{sender_name}}, {{job_title}} at {{dealer_name}}. Thanks…"
click at [313, 376] on textarea "Message *" at bounding box center [373, 406] width 254 height 162
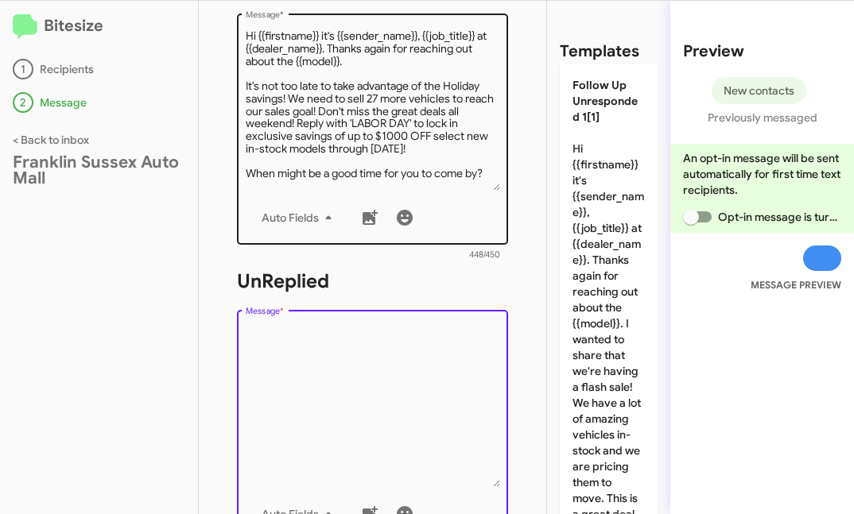
paste textarea "Hi {{firstname}} it's {{sender_name}}, {{job_title}} at {{dealer_name}}. Thanks…"
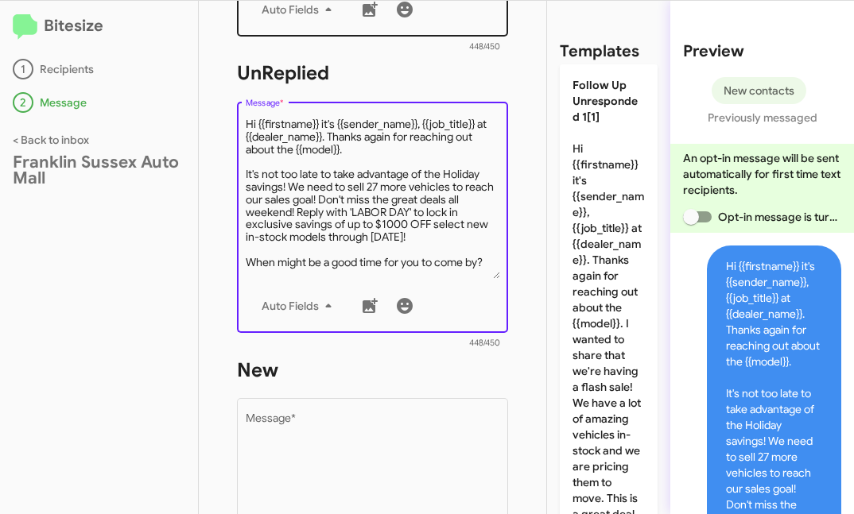
scroll to position [531, 0]
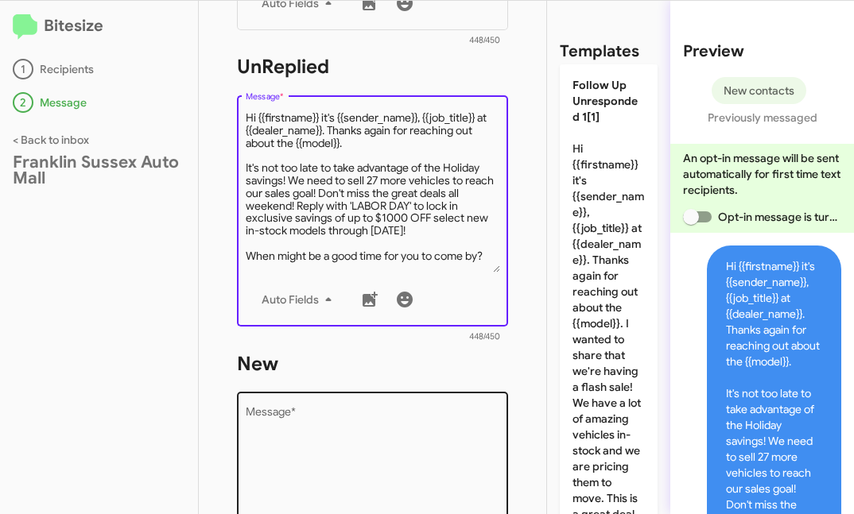
type textarea "Hi {{firstname}} it's {{sender_name}}, {{job_title}} at {{dealer_name}}. Thanks…"
click at [304, 418] on textarea "Message *" at bounding box center [373, 489] width 254 height 162
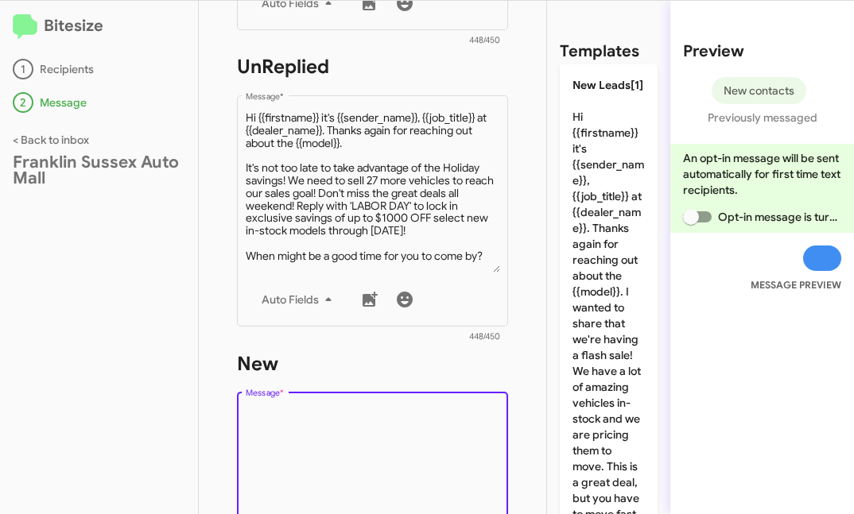
paste textarea "Hi {{firstname}} it's {{sender_name}}, {{job_title}} at {{dealer_name}}. Thanks…"
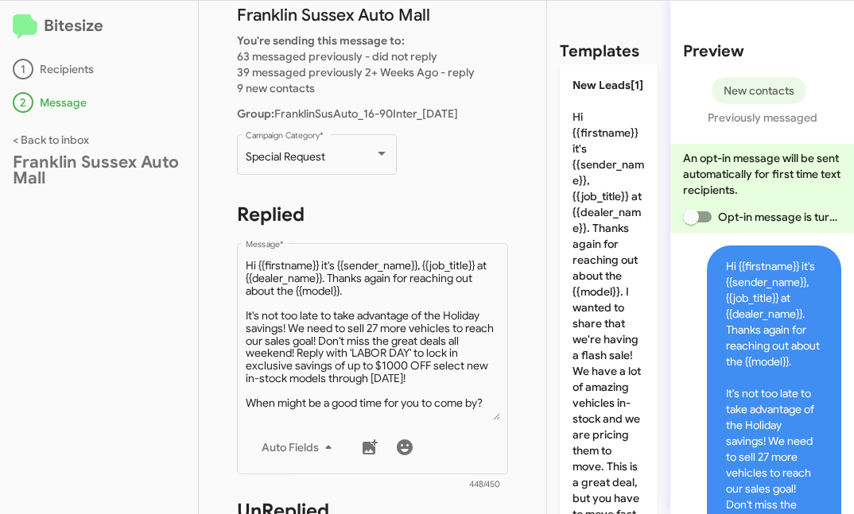
scroll to position [51, 0]
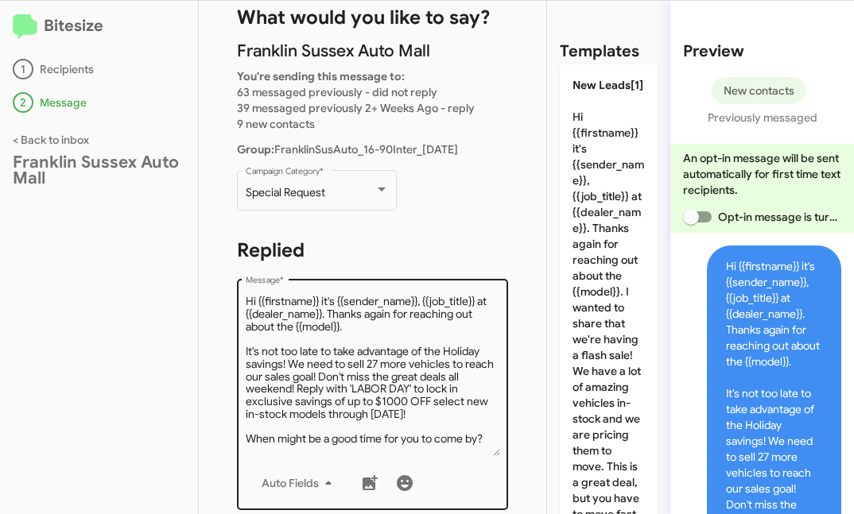
type textarea "Hi {{firstname}} it's {{sender_name}}, {{job_title}} at {{dealer_name}}. Thanks…"
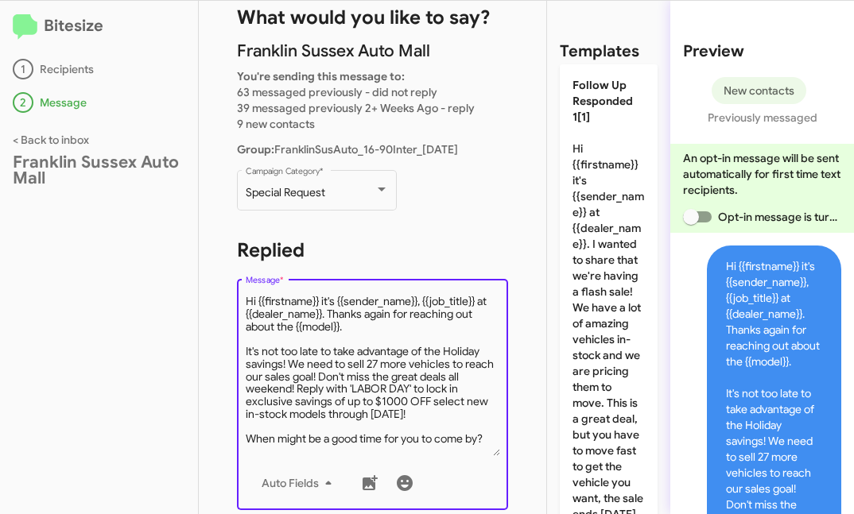
drag, startPoint x: 358, startPoint y: 334, endPoint x: 338, endPoint y: 315, distance: 27.6
click at [338, 315] on textarea "Message *" at bounding box center [373, 375] width 254 height 162
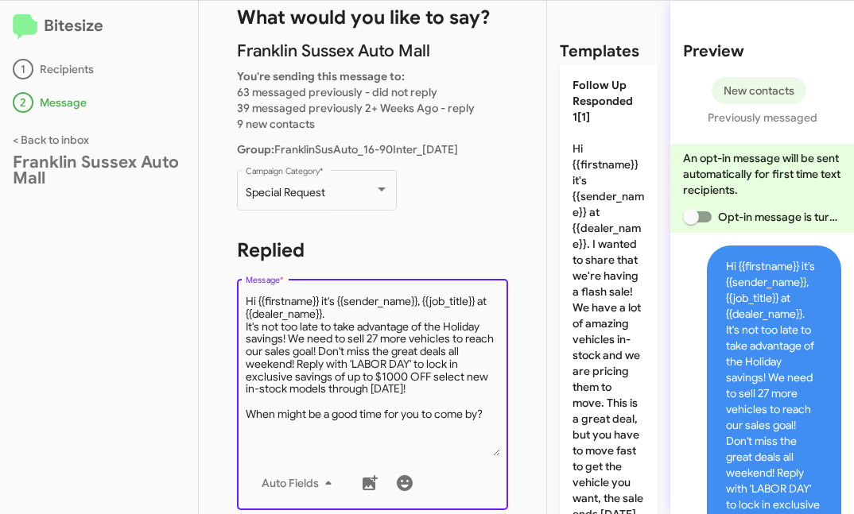
click at [479, 299] on textarea "Message *" at bounding box center [373, 375] width 254 height 162
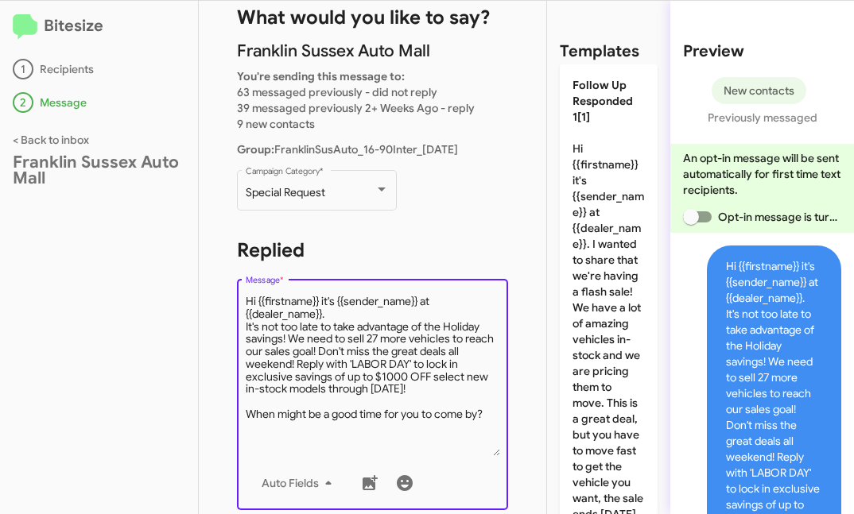
click at [471, 339] on textarea "Message *" at bounding box center [373, 375] width 254 height 162
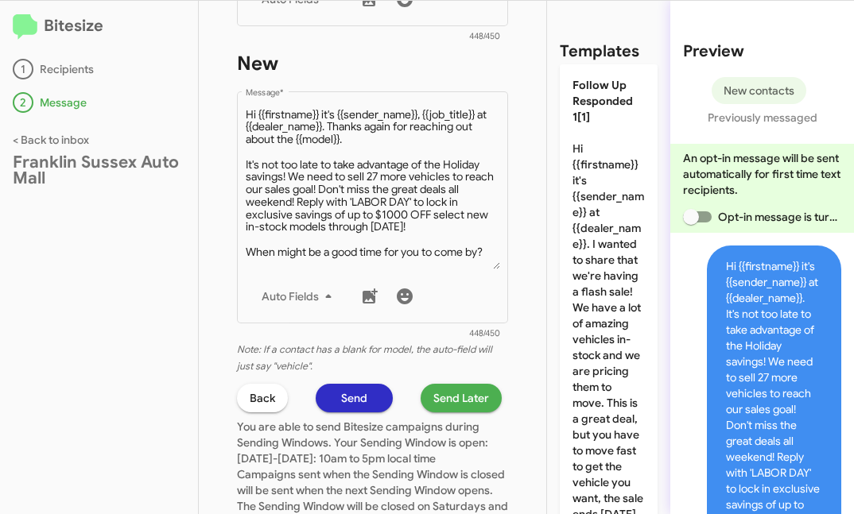
scroll to position [837, 0]
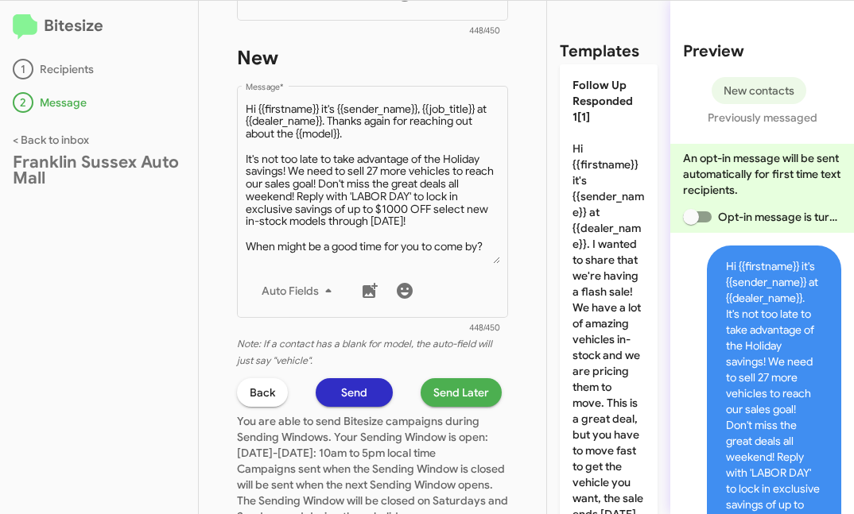
type textarea "Hi {{firstname}} it's {{sender_name}} at {{dealer_name}}. It's not too late to …"
click at [460, 394] on span "Send Later" at bounding box center [461, 392] width 56 height 29
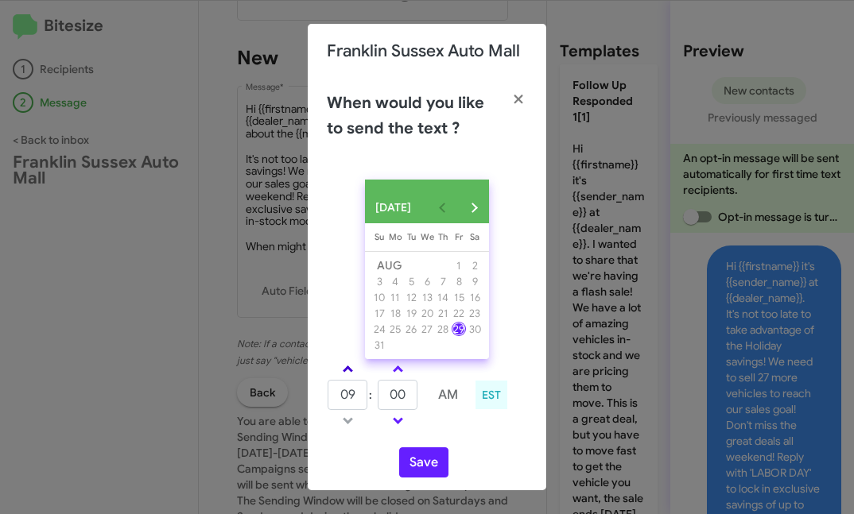
click at [338, 378] on link at bounding box center [348, 369] width 28 height 18
type input "01"
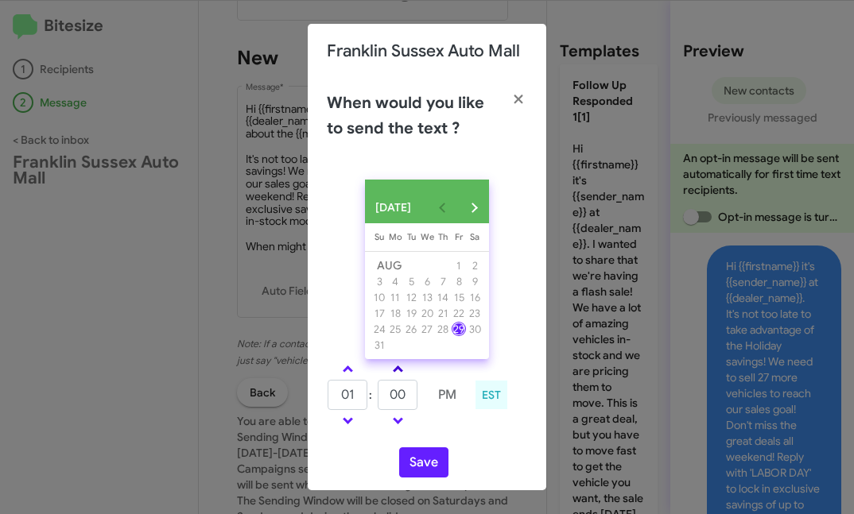
click at [393, 378] on link at bounding box center [398, 369] width 28 height 18
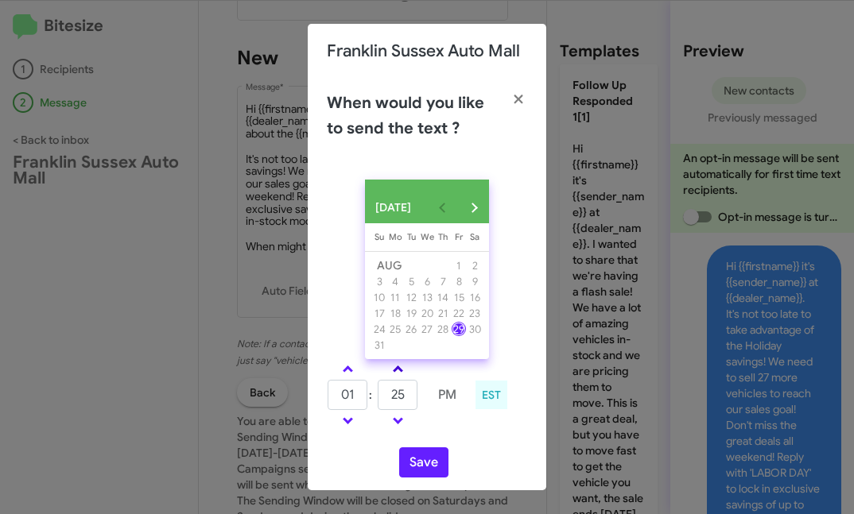
click at [393, 378] on link at bounding box center [398, 369] width 28 height 18
type input "35"
click at [407, 470] on button "Save" at bounding box center [423, 463] width 49 height 30
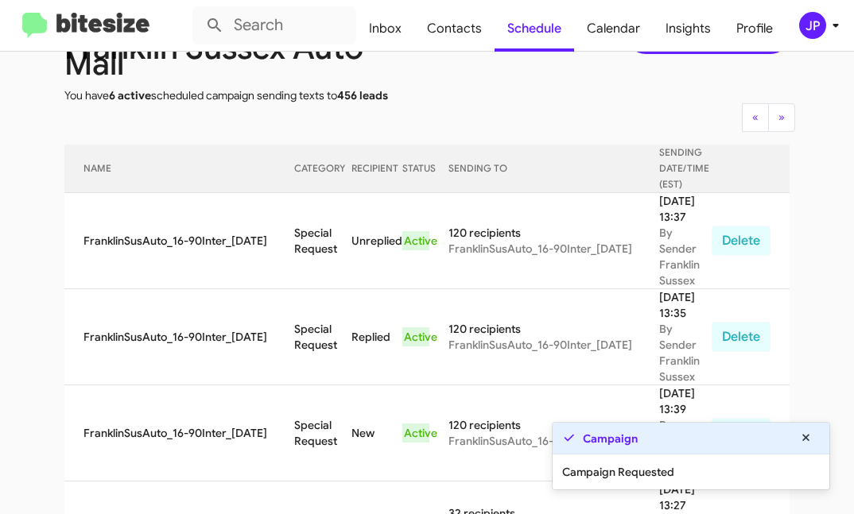
scroll to position [107, 0]
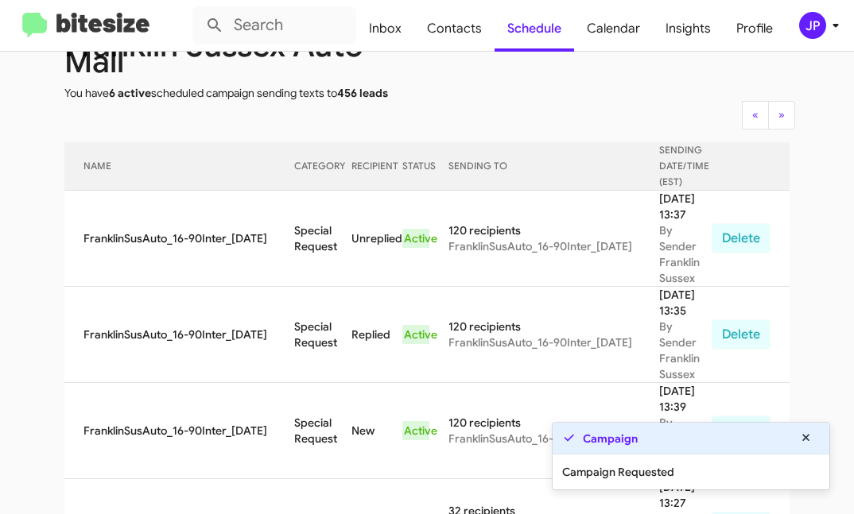
click at [125, 28] on img at bounding box center [85, 26] width 127 height 26
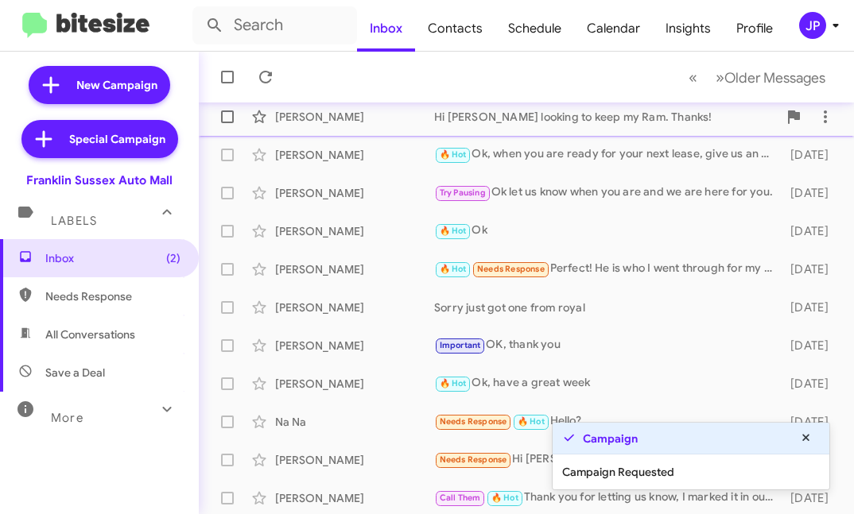
scroll to position [139, 0]
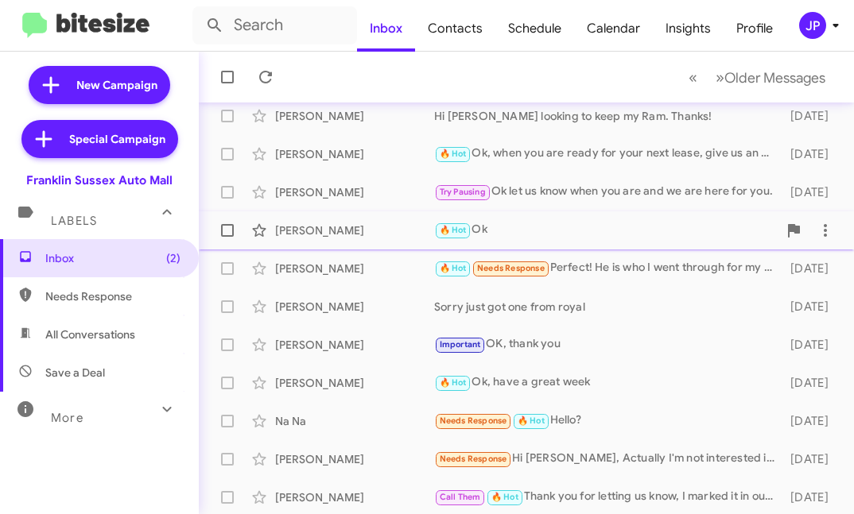
click at [418, 231] on div "[PERSON_NAME]" at bounding box center [354, 231] width 159 height 16
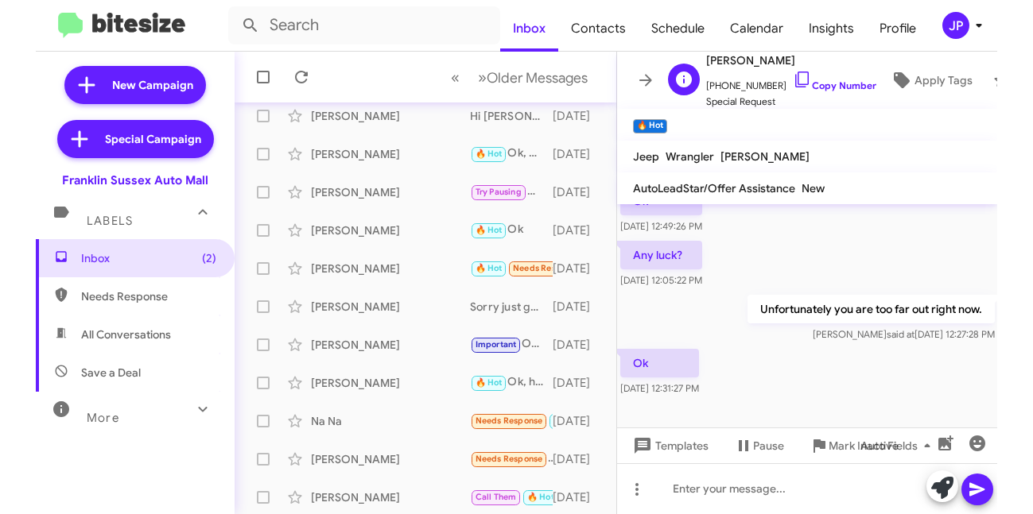
scroll to position [638, 0]
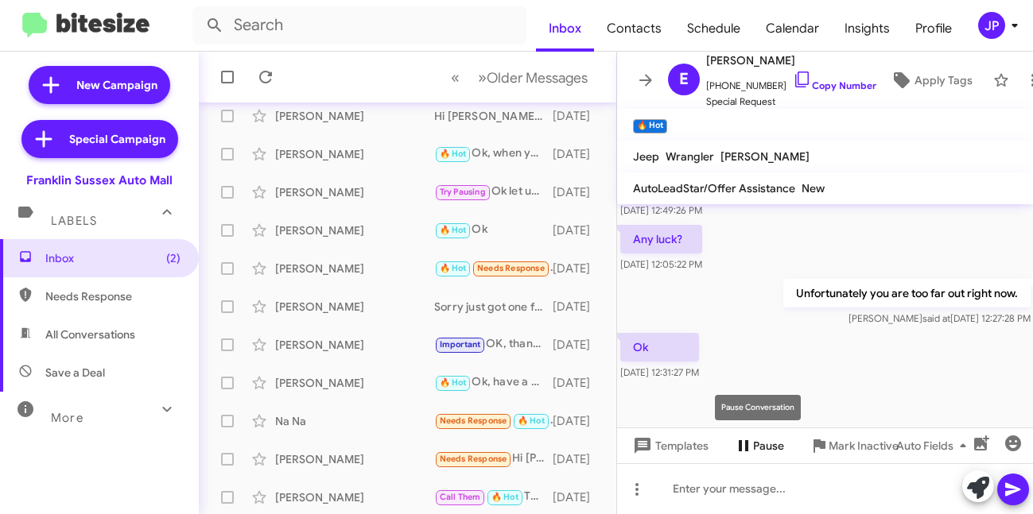
click at [768, 450] on span "Pause" at bounding box center [768, 446] width 31 height 29
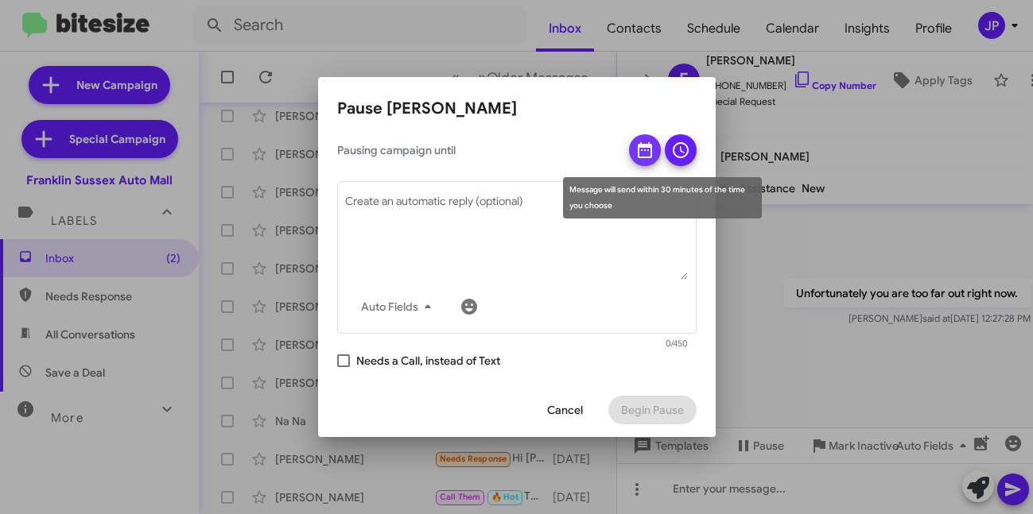
click at [643, 152] on icon at bounding box center [644, 150] width 19 height 19
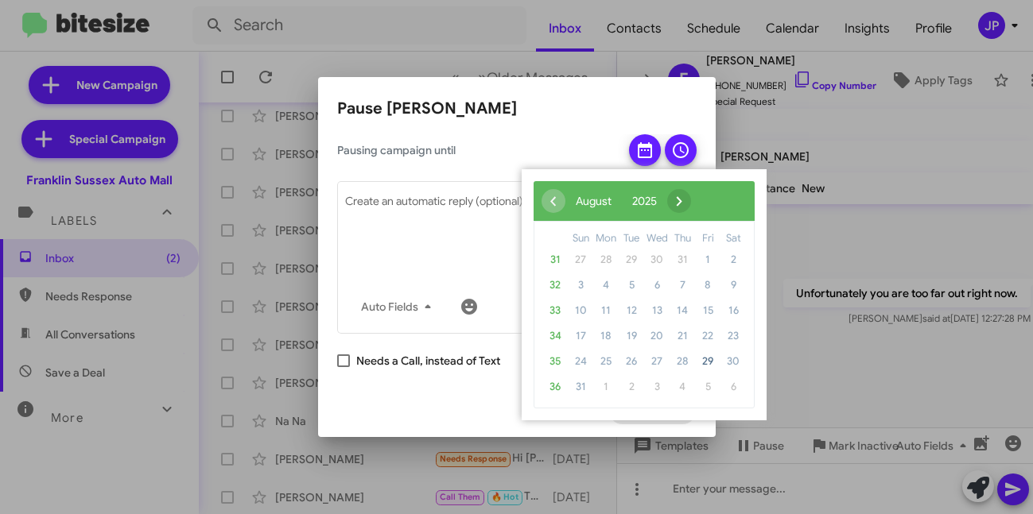
click at [691, 208] on span "›" at bounding box center [679, 201] width 24 height 24
click at [711, 208] on span "›" at bounding box center [699, 201] width 24 height 24
click at [658, 265] on span "1" at bounding box center [656, 259] width 25 height 25
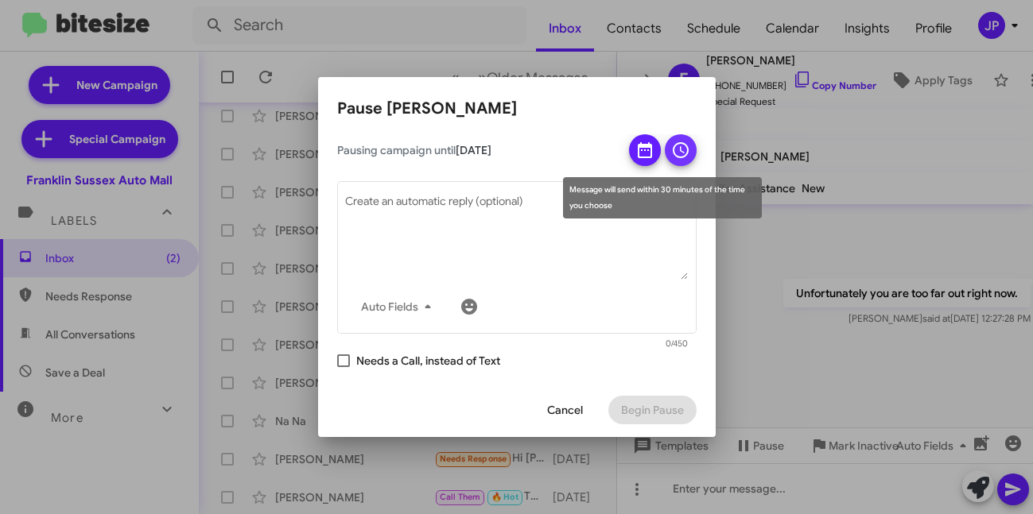
click at [671, 146] on icon at bounding box center [680, 150] width 19 height 19
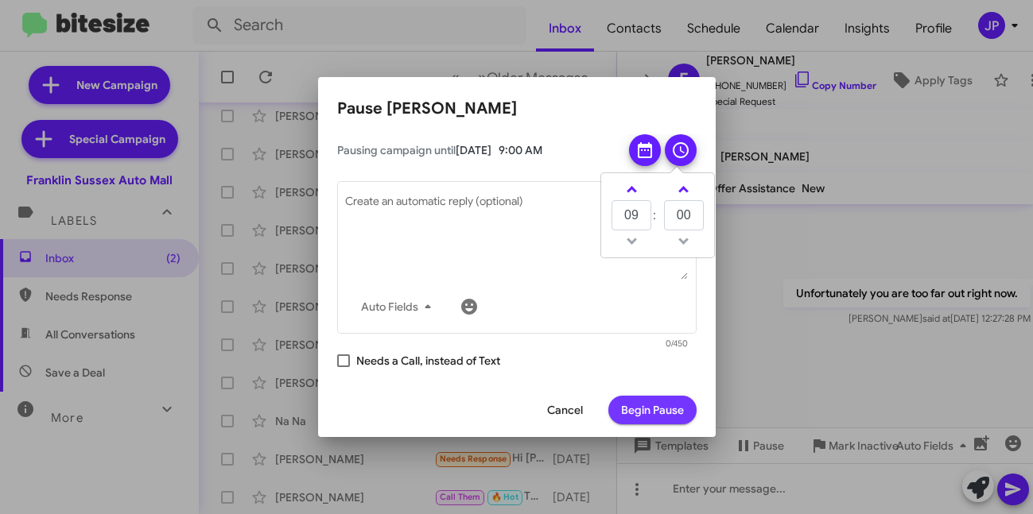
click at [628, 416] on span "Begin Pause" at bounding box center [652, 410] width 63 height 29
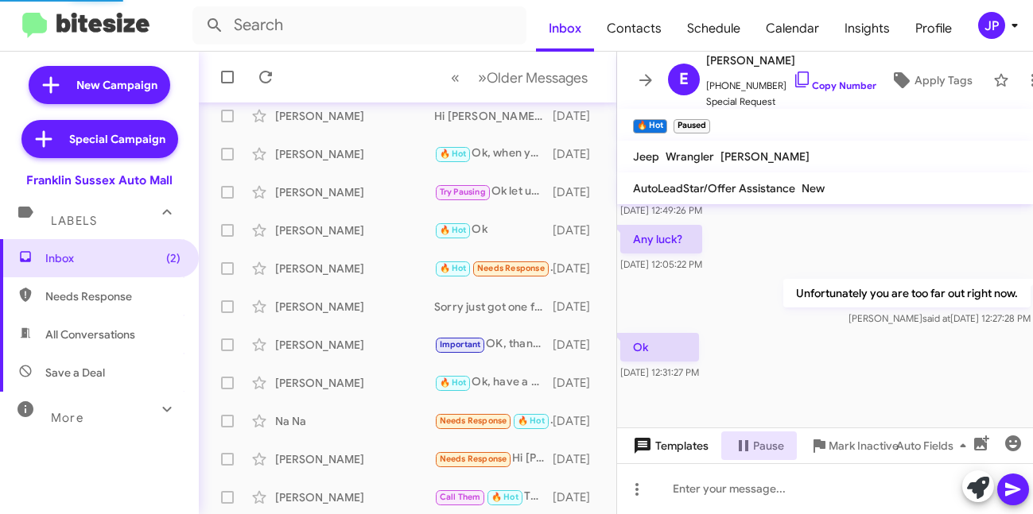
scroll to position [0, 0]
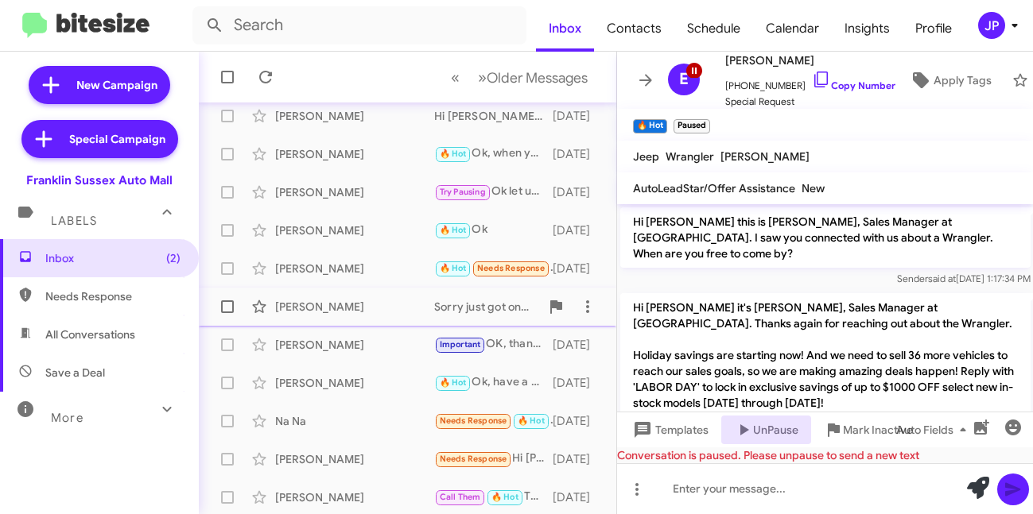
click at [398, 316] on div "[PERSON_NAME] Sorry just got one from royal [DATE]" at bounding box center [407, 307] width 392 height 32
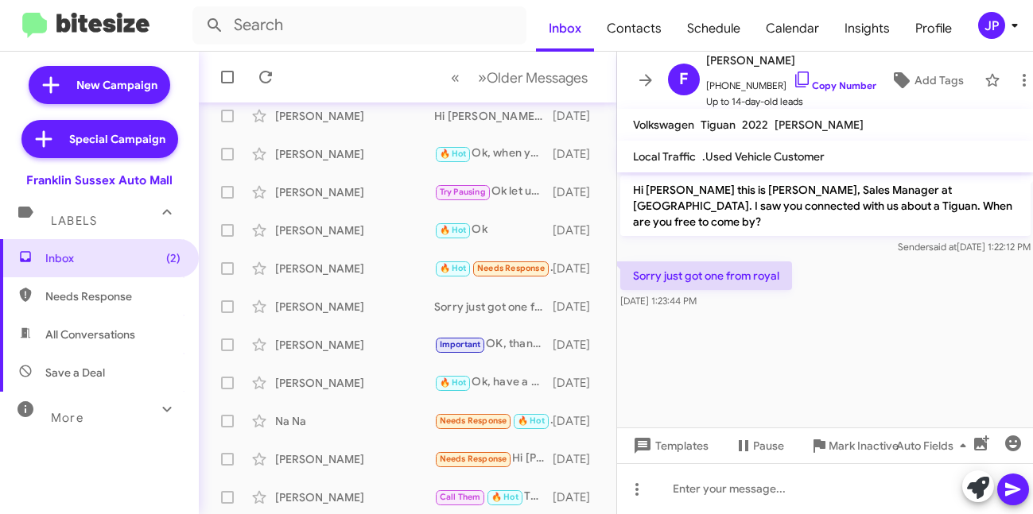
click at [688, 349] on cdk-virtual-scroll-viewport "Hi [PERSON_NAME] this is [PERSON_NAME], Sales Manager at [GEOGRAPHIC_DATA]. I s…" at bounding box center [825, 300] width 417 height 255
click at [832, 448] on span "Mark Inactive" at bounding box center [863, 446] width 70 height 29
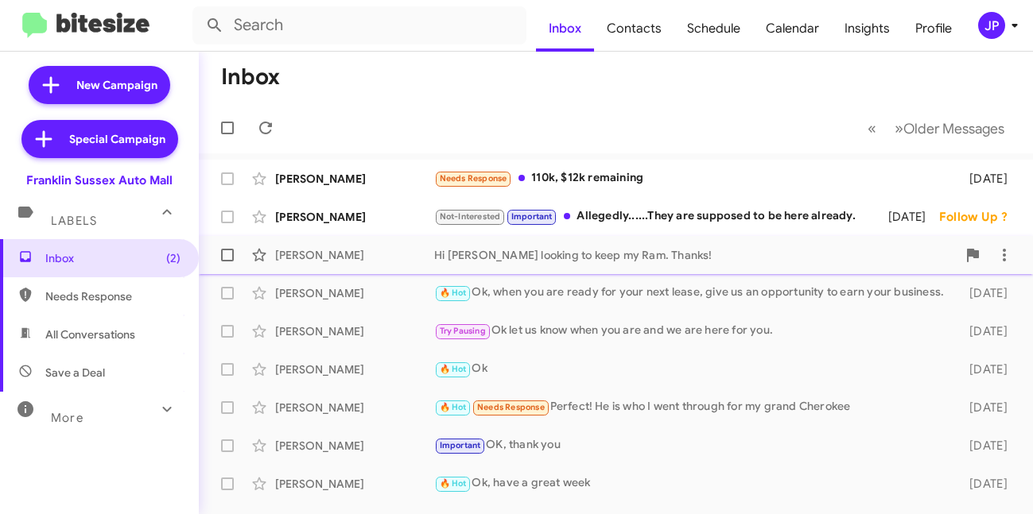
click at [549, 261] on div "Hi [PERSON_NAME] looking to keep my Ram. Thanks!" at bounding box center [695, 255] width 522 height 16
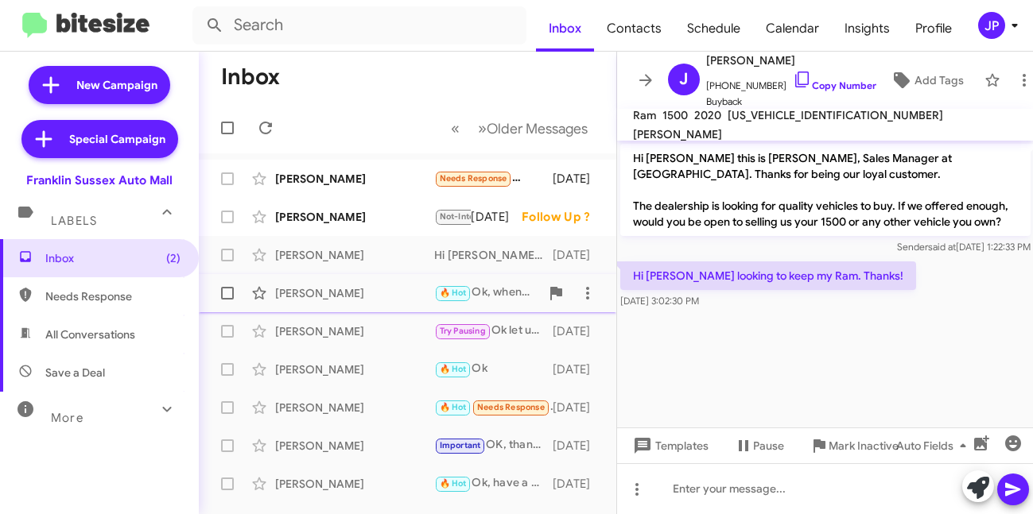
click at [369, 294] on div "[PERSON_NAME]" at bounding box center [354, 293] width 159 height 16
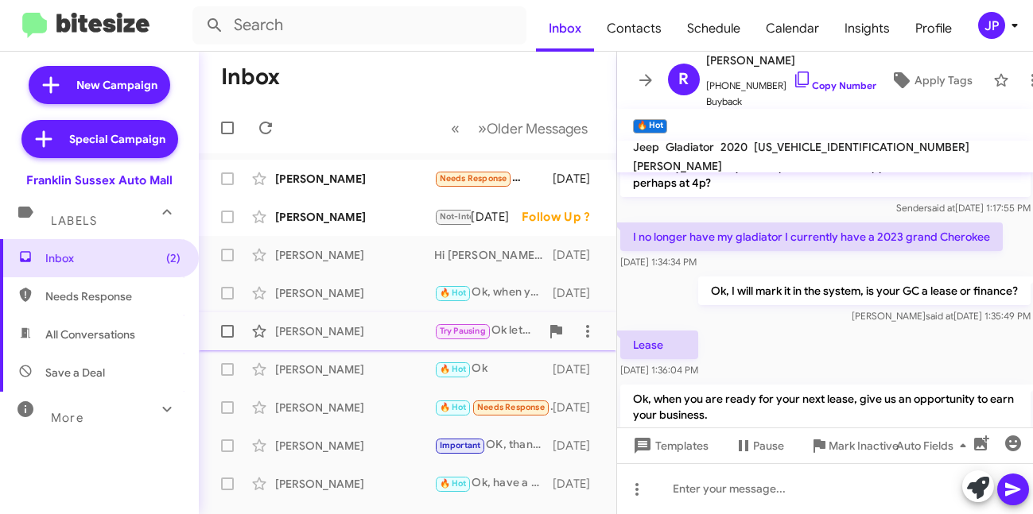
click at [369, 330] on div "[PERSON_NAME]" at bounding box center [354, 332] width 159 height 16
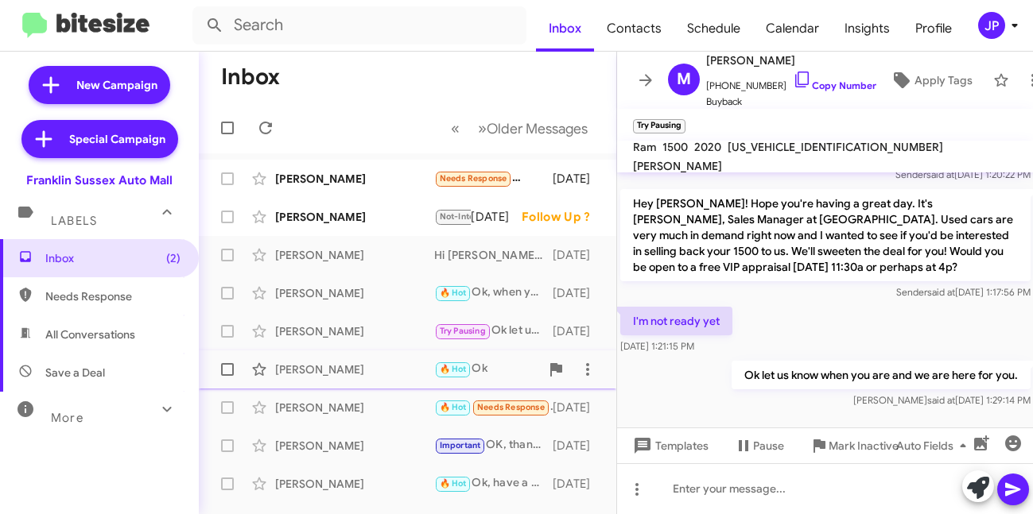
click at [369, 355] on div "[PERSON_NAME] 🔥 Hot Ok [DATE]" at bounding box center [407, 370] width 392 height 32
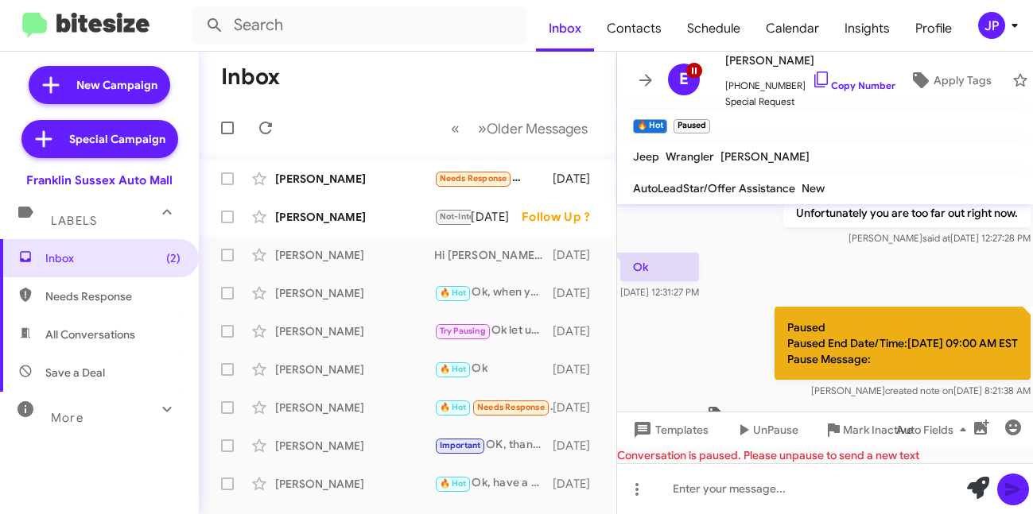
scroll to position [242, 0]
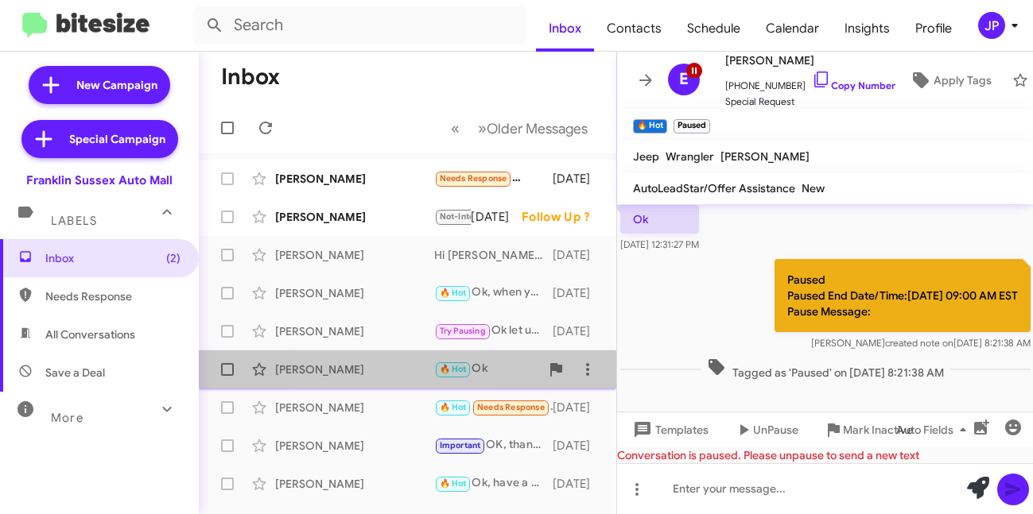
click at [353, 374] on div "[PERSON_NAME]" at bounding box center [354, 370] width 159 height 16
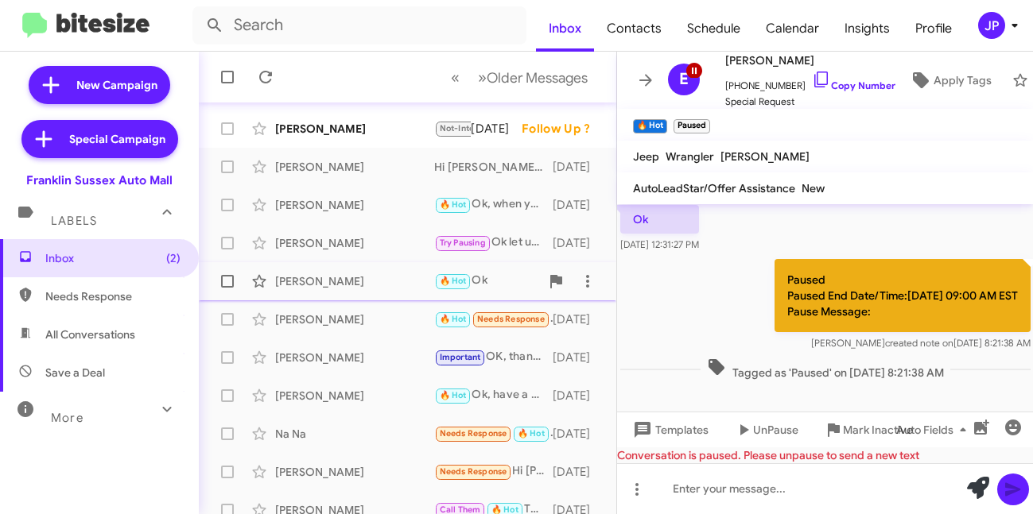
scroll to position [94, 0]
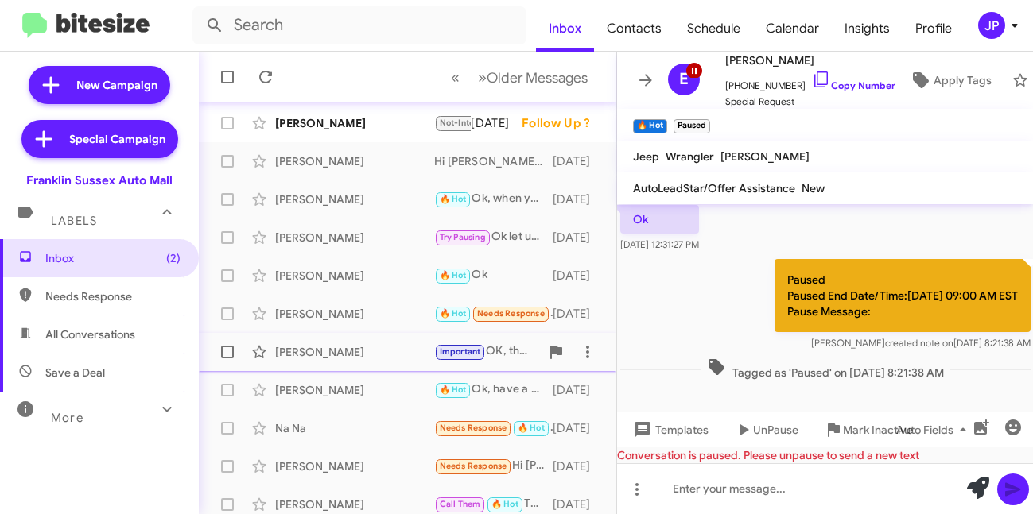
click at [362, 344] on div "[PERSON_NAME]" at bounding box center [354, 352] width 159 height 16
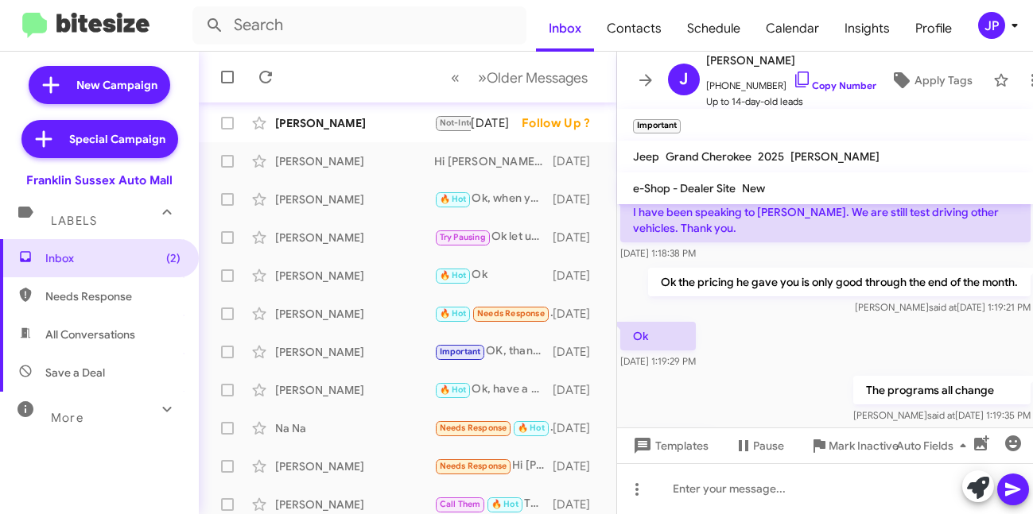
scroll to position [231, 0]
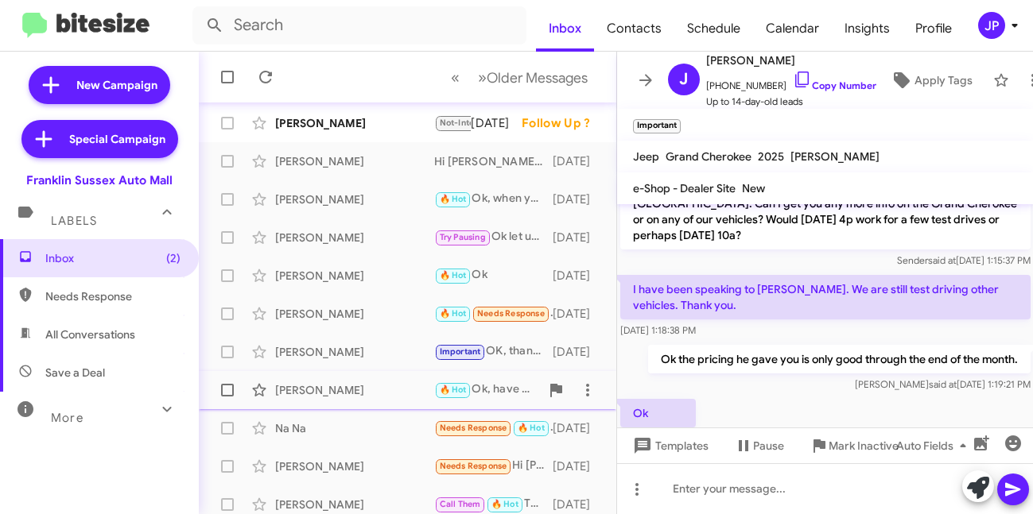
click at [374, 395] on div "[PERSON_NAME]" at bounding box center [354, 390] width 159 height 16
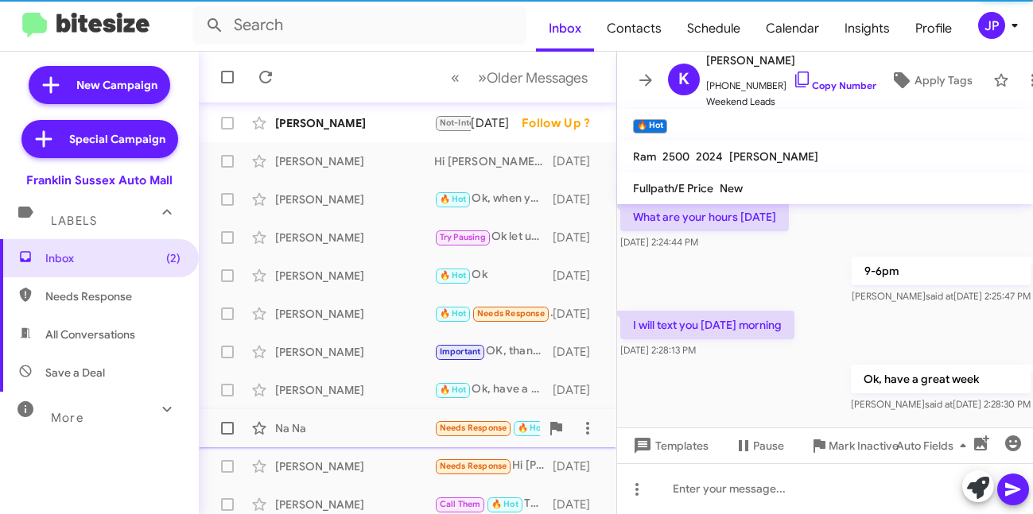
click at [370, 440] on div "Na Na Needs Response 🔥 Hot Hello? [DATE]" at bounding box center [407, 429] width 392 height 32
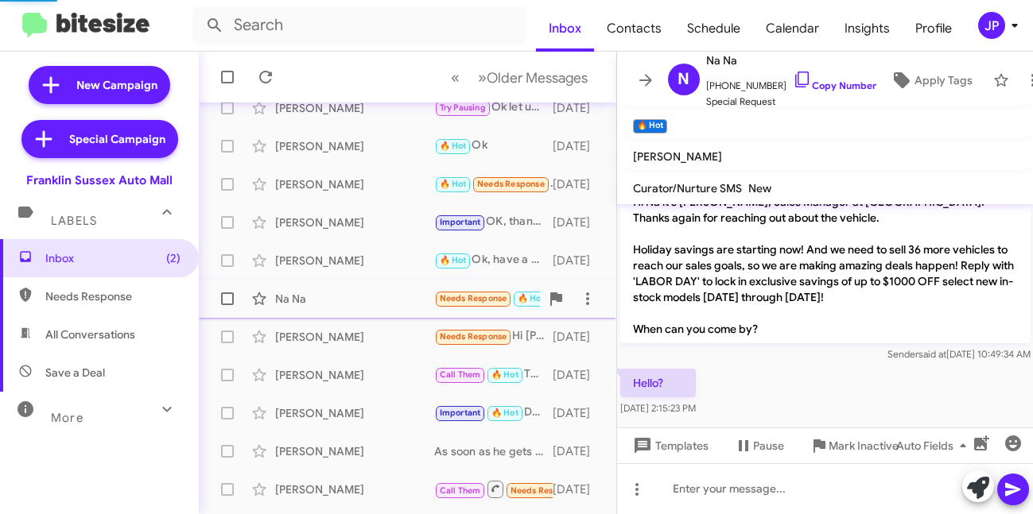
scroll to position [370, 0]
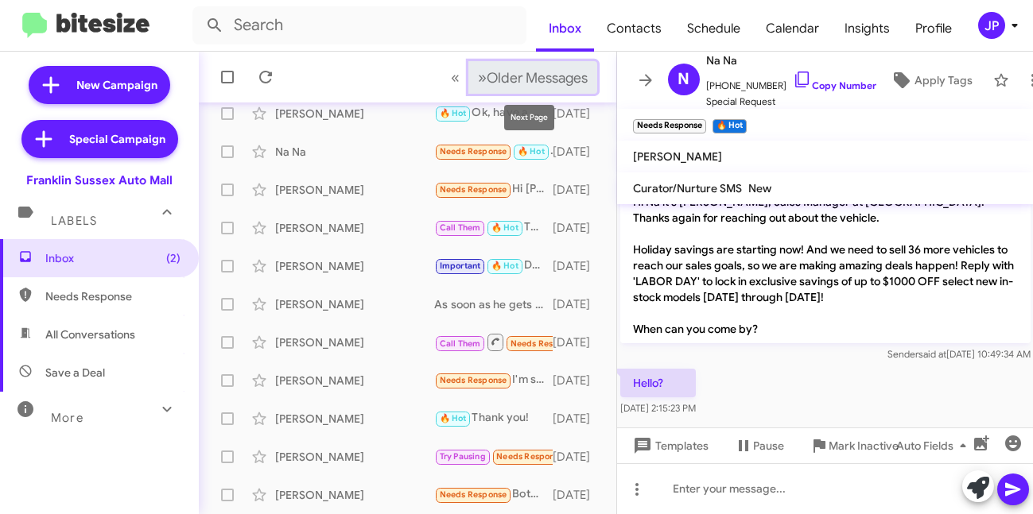
click at [557, 73] on span "Older Messages" at bounding box center [537, 77] width 101 height 17
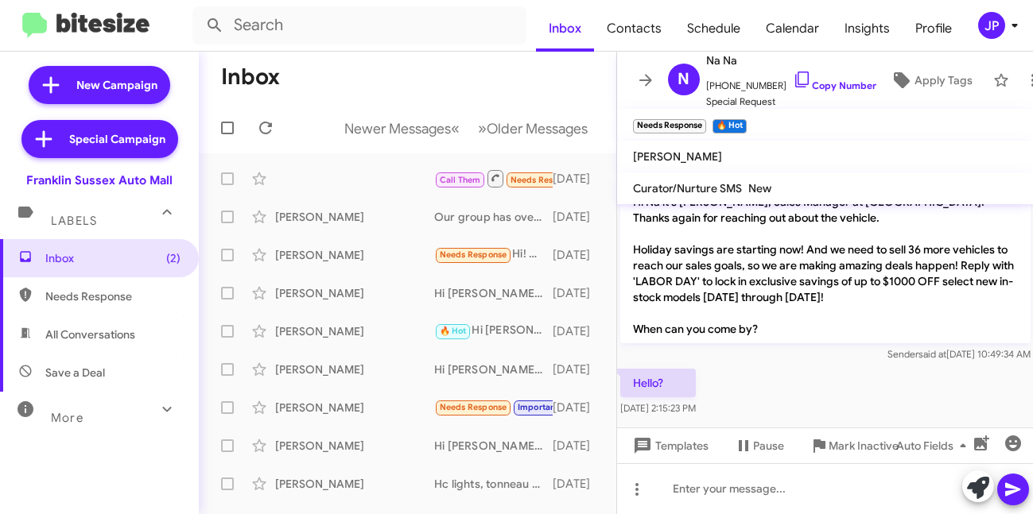
click at [383, 255] on div "[PERSON_NAME]" at bounding box center [354, 255] width 159 height 16
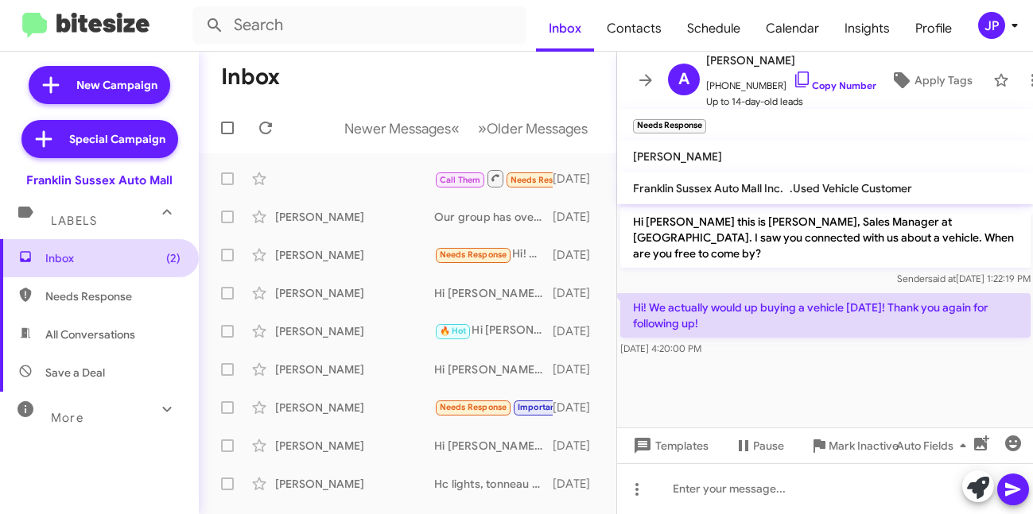
click at [169, 259] on span "(2)" at bounding box center [173, 258] width 14 height 16
